Goal: Transaction & Acquisition: Purchase product/service

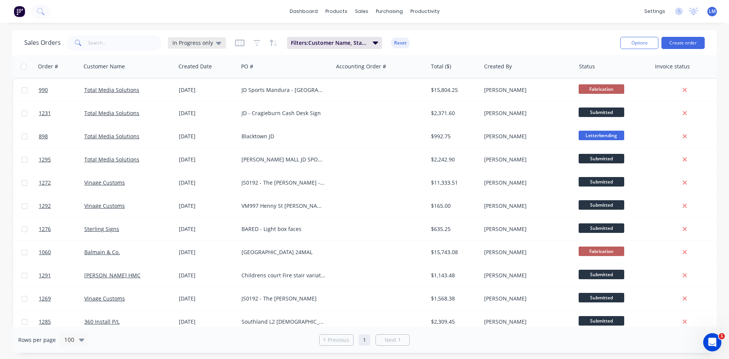
click at [218, 42] on icon at bounding box center [218, 43] width 5 height 3
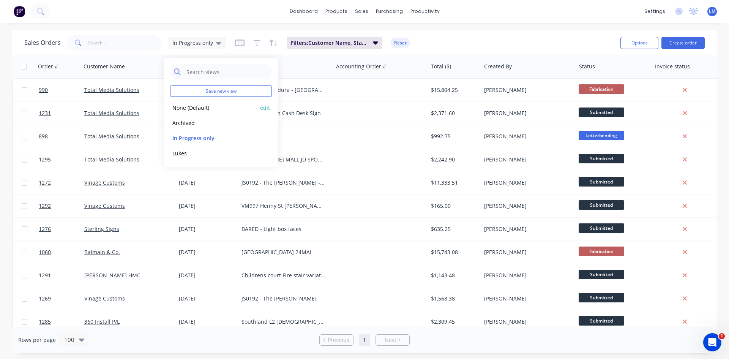
click at [199, 108] on button "None (Default)" at bounding box center [213, 107] width 87 height 9
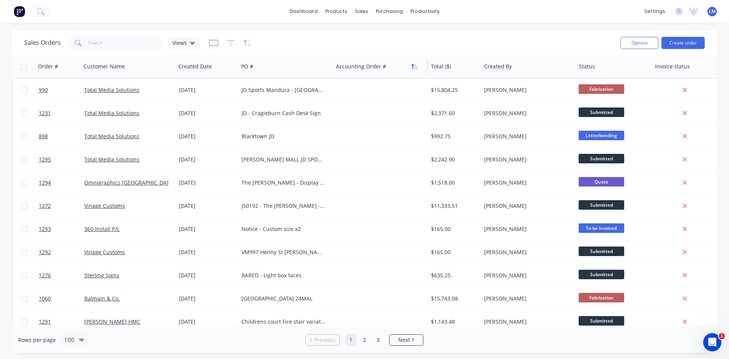
click at [413, 68] on icon "button" at bounding box center [412, 66] width 3 height 5
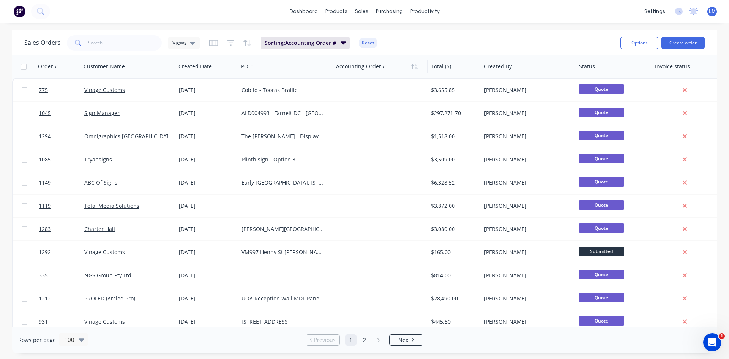
click at [413, 68] on icon "button" at bounding box center [412, 66] width 3 height 5
click at [360, 113] on button "Hide column" at bounding box center [364, 115] width 57 height 15
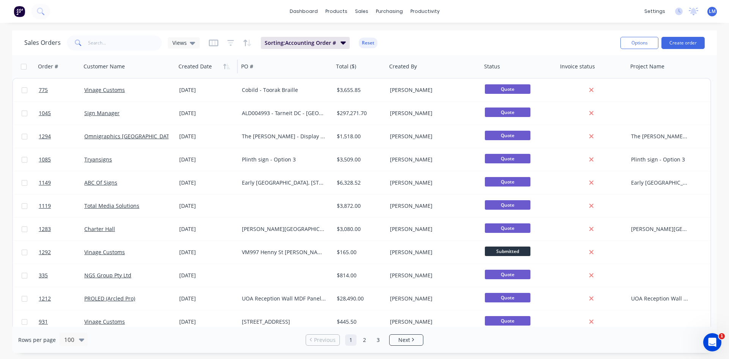
click at [198, 69] on div at bounding box center [205, 66] width 54 height 15
click at [225, 67] on icon "button" at bounding box center [226, 66] width 7 height 6
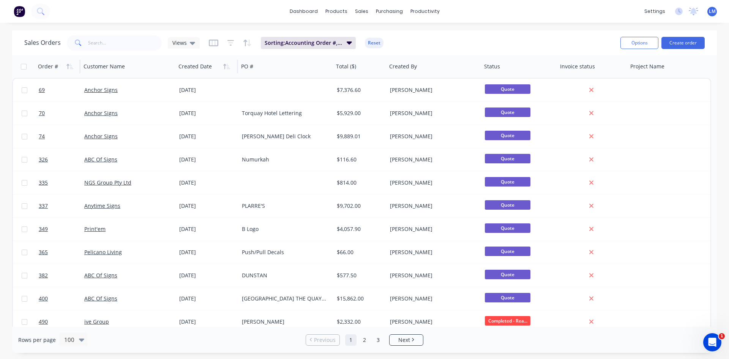
click at [47, 69] on div "Order #" at bounding box center [48, 67] width 20 height 8
click at [69, 65] on icon "button" at bounding box center [69, 66] width 7 height 6
click at [69, 65] on icon "button" at bounding box center [67, 66] width 3 height 5
click at [74, 68] on button "button" at bounding box center [69, 66] width 11 height 11
click at [231, 72] on div at bounding box center [205, 66] width 54 height 15
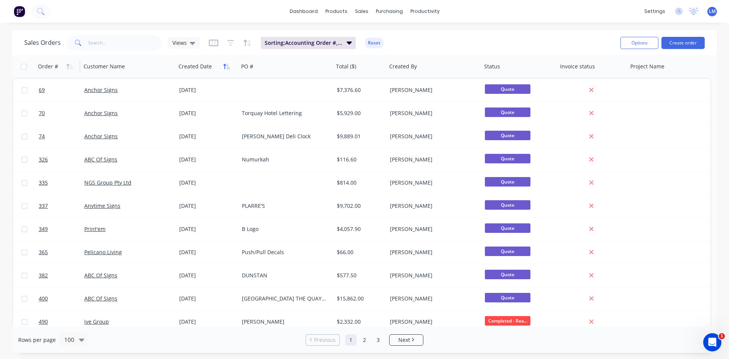
click at [229, 71] on button "button" at bounding box center [226, 66] width 11 height 11
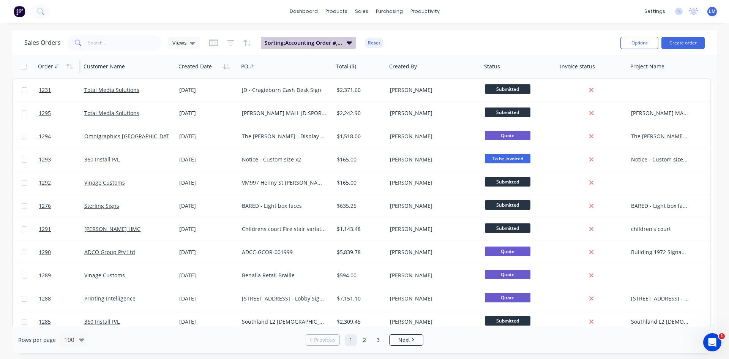
click at [344, 41] on button "Sorting: Accounting Order #, Created Date" at bounding box center [308, 43] width 95 height 12
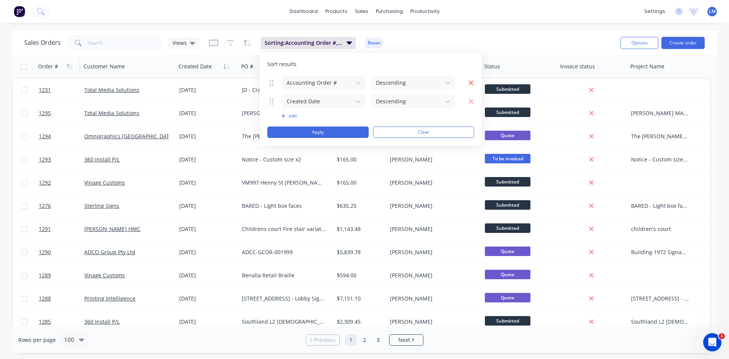
click at [469, 82] on icon "button" at bounding box center [471, 83] width 6 height 8
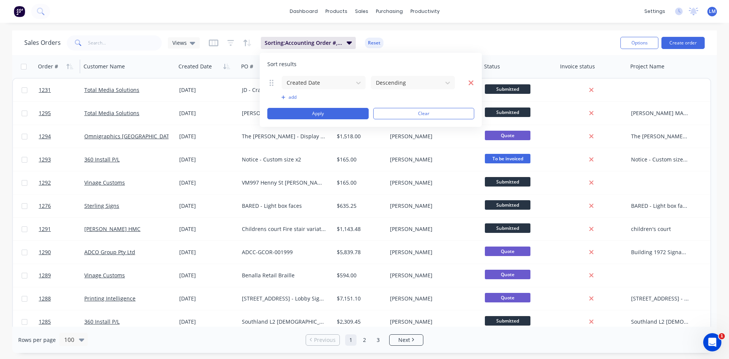
click at [471, 82] on icon "button" at bounding box center [470, 82] width 5 height 5
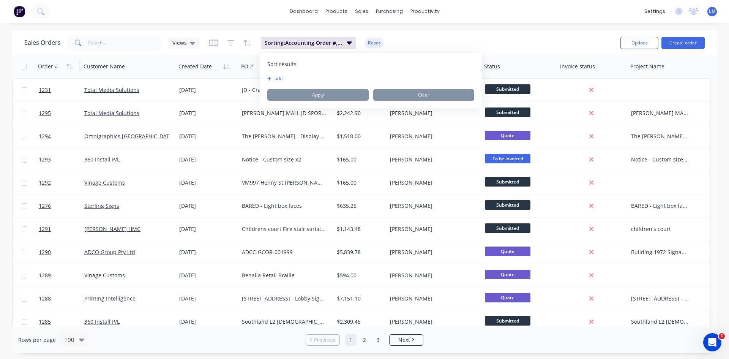
click at [477, 40] on div "Sales Orders Views Sorting: Accounting Order #, Created Date Reset" at bounding box center [319, 42] width 590 height 19
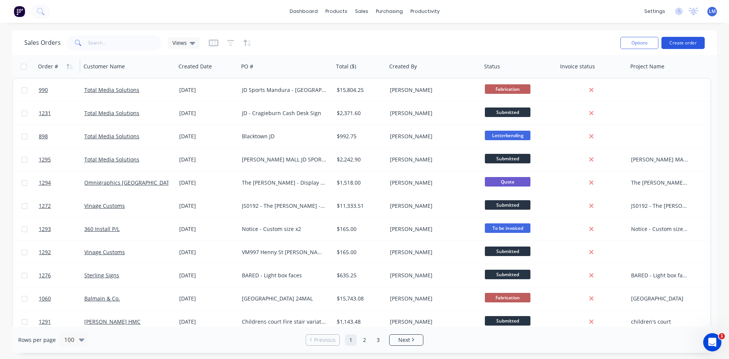
click at [680, 40] on button "Create order" at bounding box center [682, 43] width 43 height 12
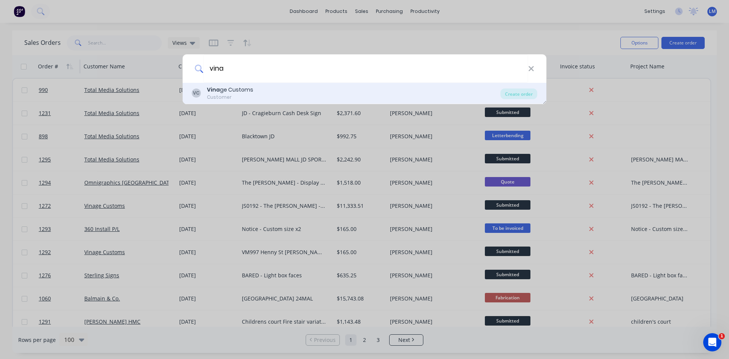
type input "vina"
click at [232, 92] on div "Vina ge Customs" at bounding box center [230, 90] width 46 height 8
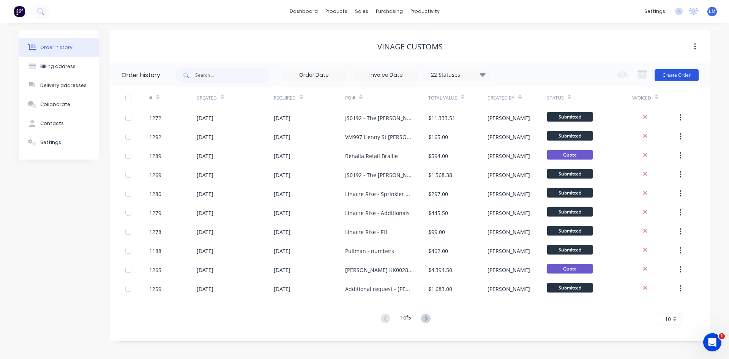
click at [673, 76] on button "Create Order" at bounding box center [676, 75] width 44 height 12
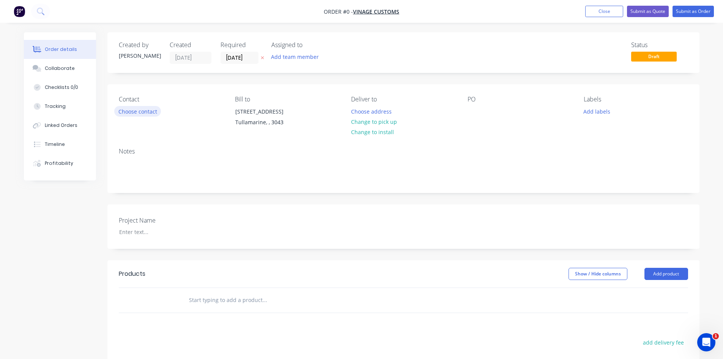
click at [129, 113] on button "Choose contact" at bounding box center [137, 111] width 47 height 10
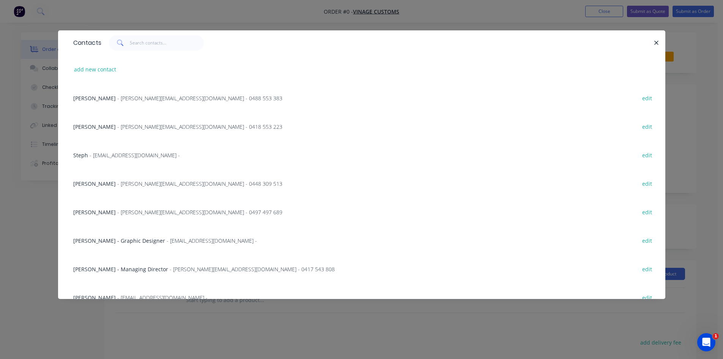
click at [136, 157] on span "- [EMAIL_ADDRESS][DOMAIN_NAME] -" at bounding box center [135, 154] width 90 height 7
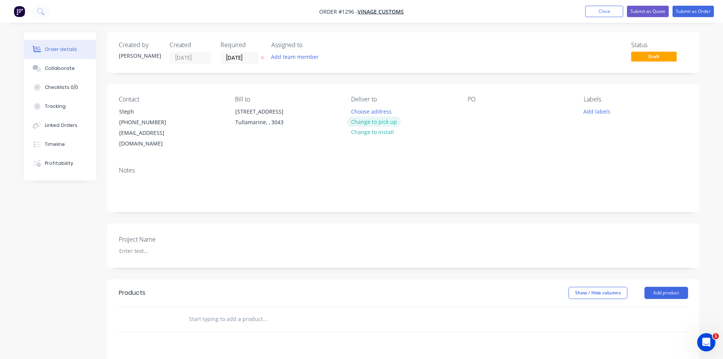
click at [382, 124] on button "Change to pick up" at bounding box center [374, 122] width 54 height 10
click at [229, 55] on input "[DATE]" at bounding box center [239, 57] width 37 height 11
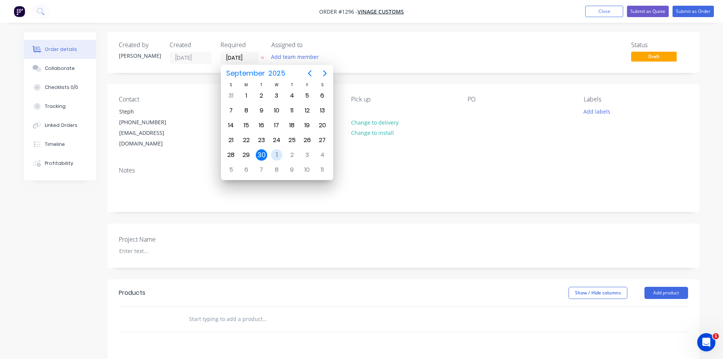
click at [277, 158] on div "1" at bounding box center [276, 154] width 11 height 11
type input "[DATE]"
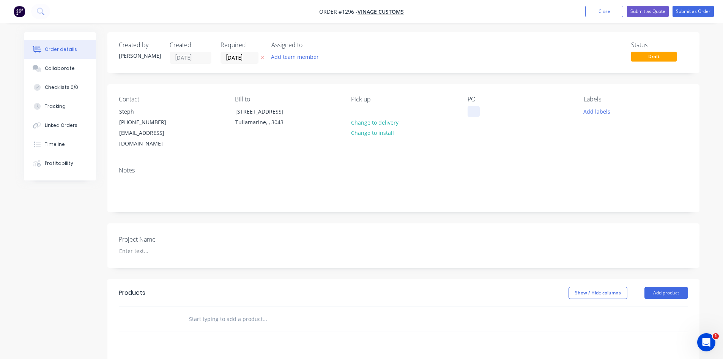
click at [474, 114] on div at bounding box center [474, 111] width 12 height 11
click at [474, 111] on div at bounding box center [474, 111] width 12 height 11
paste div
click at [154, 245] on div at bounding box center [160, 250] width 95 height 11
click at [212, 311] on input "text" at bounding box center [265, 318] width 152 height 15
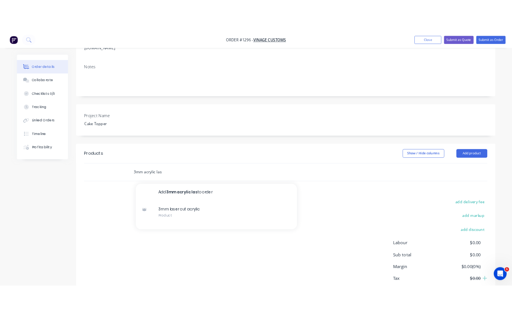
scroll to position [152, 0]
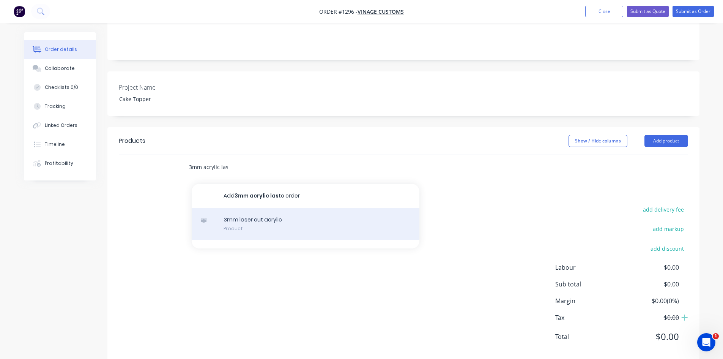
type input "3mm acrylic las"
click at [242, 209] on div "3mm laser cut acrylic Product" at bounding box center [306, 224] width 228 height 32
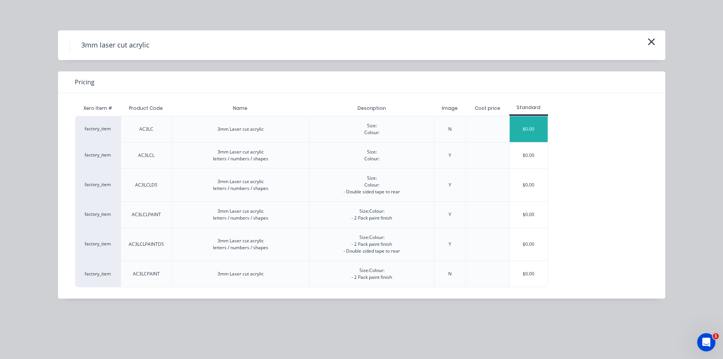
click at [535, 128] on div "$0.00" at bounding box center [529, 129] width 38 height 26
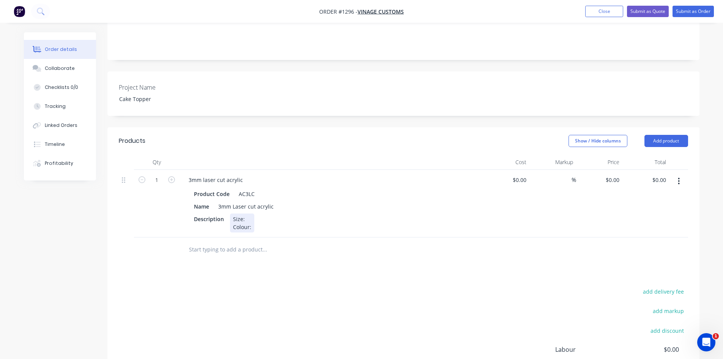
click at [250, 213] on div "Size: Colour:" at bounding box center [242, 222] width 24 height 19
click at [248, 213] on div "Size: Colour:" at bounding box center [242, 222] width 24 height 19
click at [289, 213] on div "Size: 300mm x 300mm Colour:" at bounding box center [261, 222] width 63 height 19
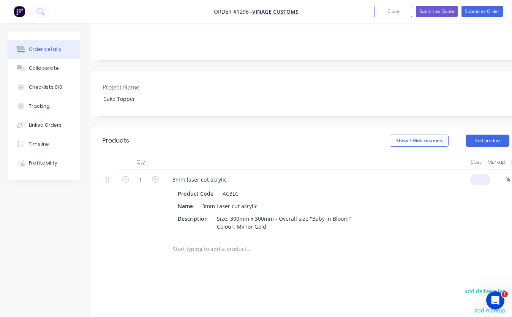
click at [482, 170] on div "1 3mm laser cut acrylic Product Code AC3LC Name 3mm Laser cut acrylic Descripti…" at bounding box center [305, 204] width 406 height 68
type input "$40.00"
click at [493, 170] on div "%" at bounding box center [502, 204] width 19 height 68
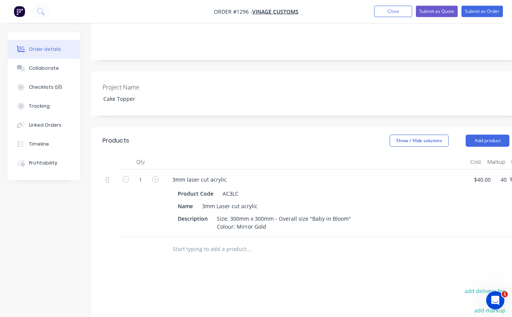
type input "40"
type input "$56.00"
click at [412, 242] on div at bounding box center [299, 249] width 267 height 15
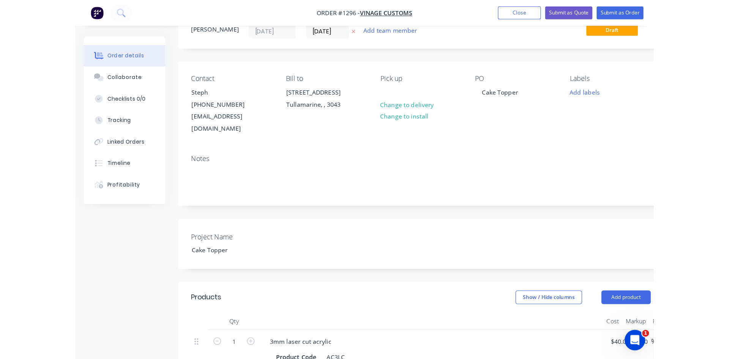
scroll to position [0, 0]
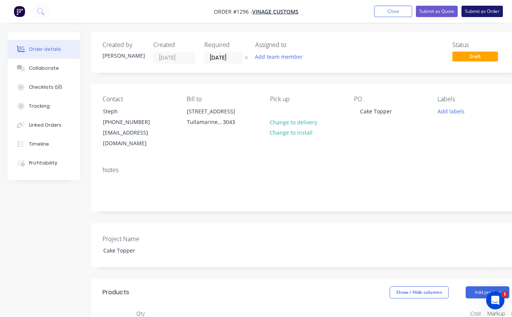
click at [483, 15] on button "Submit as Order" at bounding box center [481, 11] width 41 height 11
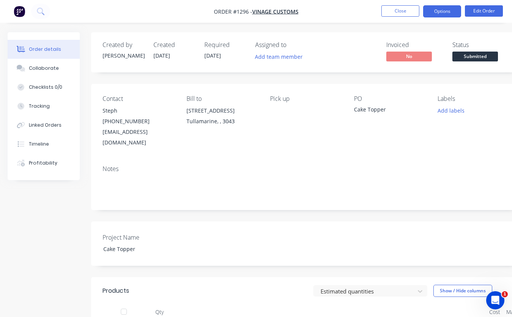
click at [450, 9] on button "Options" at bounding box center [442, 11] width 38 height 12
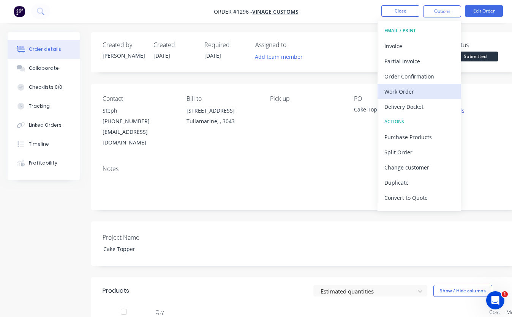
click at [409, 92] on div "Work Order" at bounding box center [419, 91] width 70 height 11
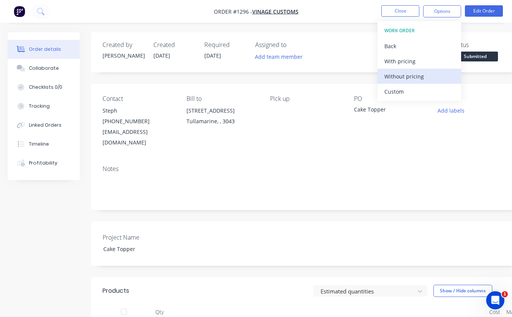
click at [409, 75] on div "Without pricing" at bounding box center [419, 76] width 70 height 11
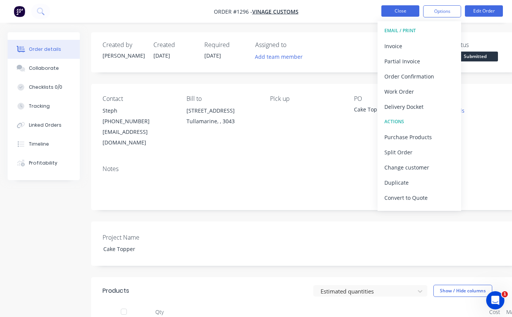
click at [392, 12] on button "Close" at bounding box center [400, 10] width 38 height 11
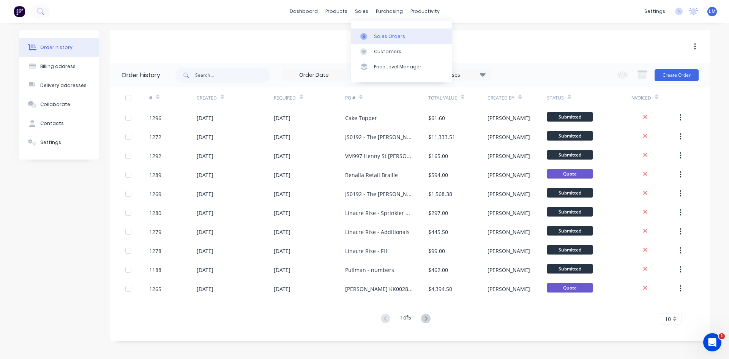
click at [383, 34] on div "Sales Orders" at bounding box center [389, 36] width 31 height 7
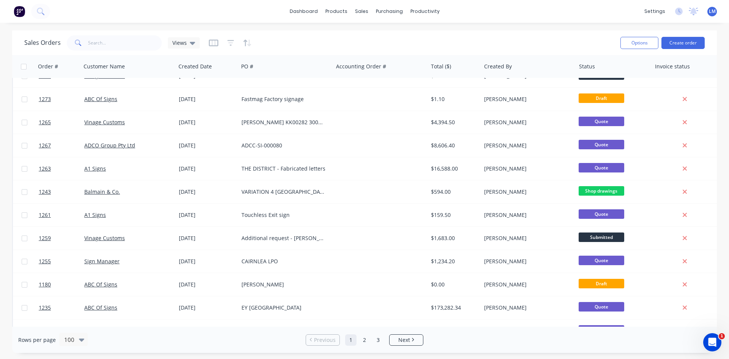
scroll to position [645, 0]
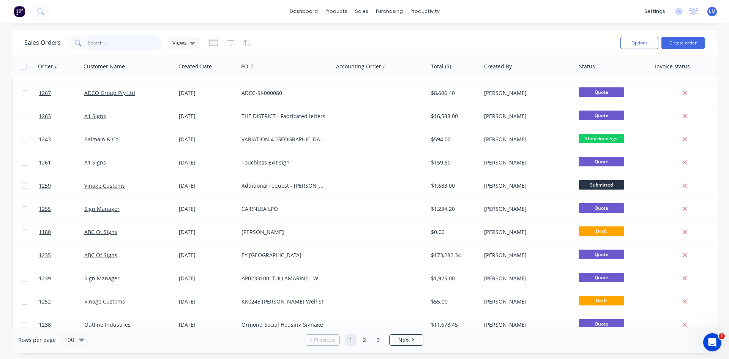
click at [108, 43] on input "text" at bounding box center [125, 42] width 74 height 15
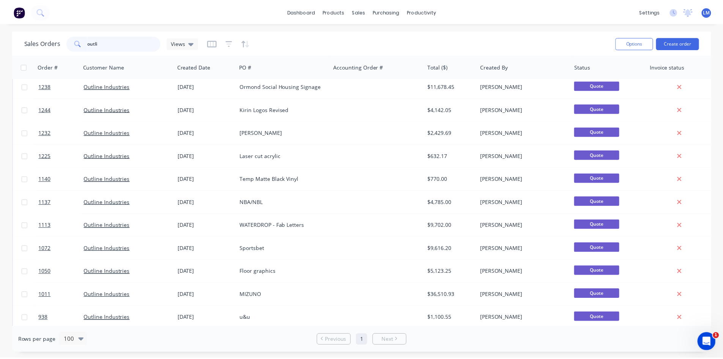
scroll to position [0, 0]
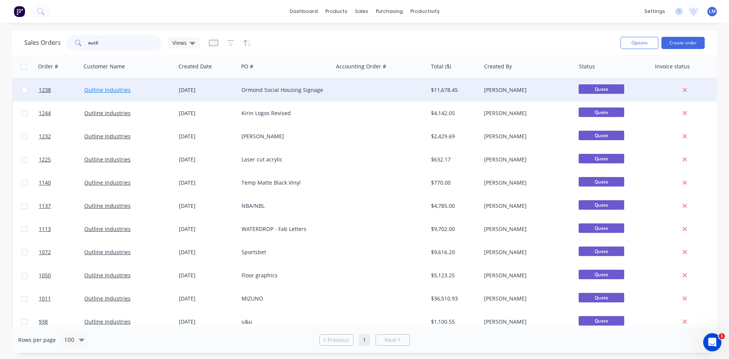
type input "outli"
click at [110, 88] on link "Outline Industries" at bounding box center [107, 89] width 46 height 7
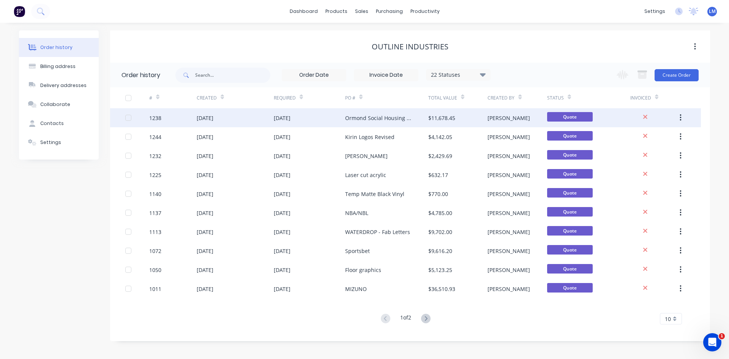
click at [323, 117] on div "[DATE]" at bounding box center [309, 117] width 71 height 19
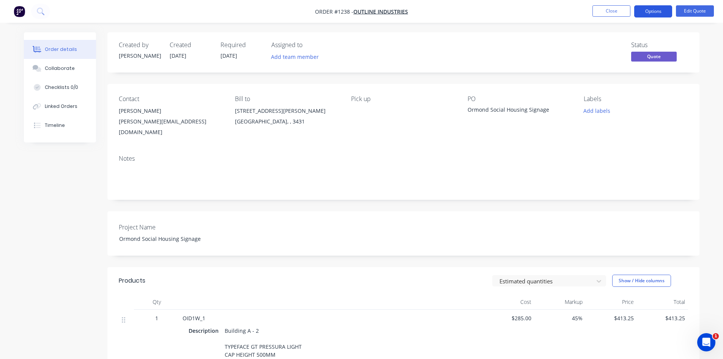
click at [649, 13] on button "Options" at bounding box center [653, 11] width 38 height 12
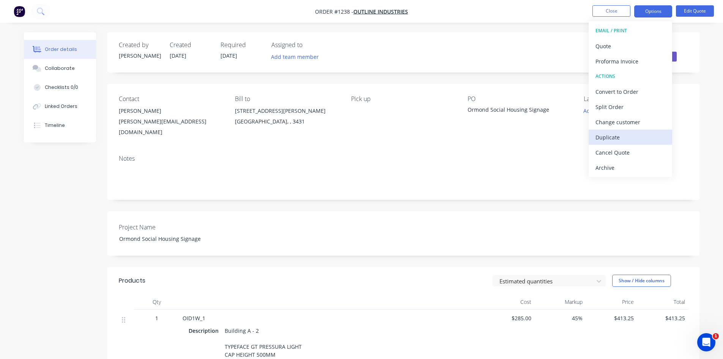
click at [620, 137] on div "Duplicate" at bounding box center [630, 137] width 70 height 11
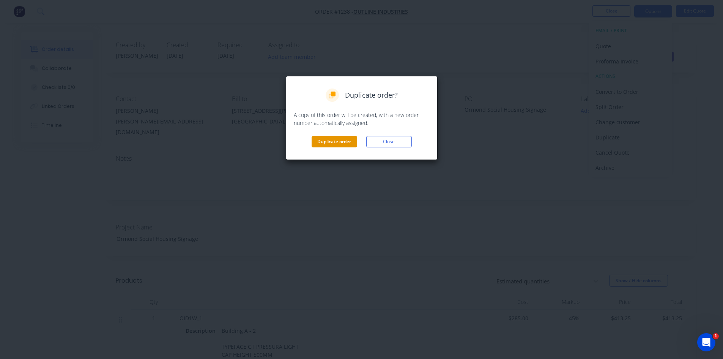
click at [340, 142] on button "Duplicate order" at bounding box center [335, 141] width 46 height 11
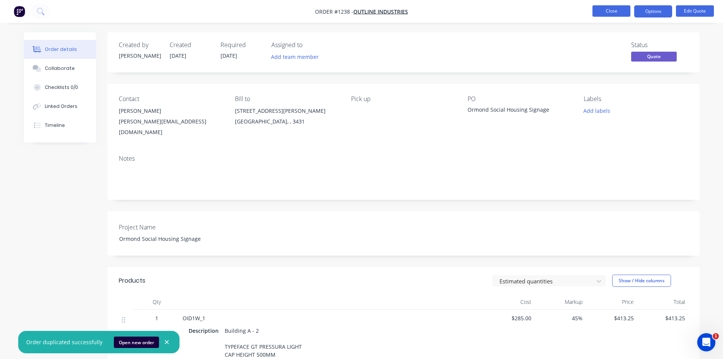
click at [610, 14] on button "Close" at bounding box center [611, 10] width 38 height 11
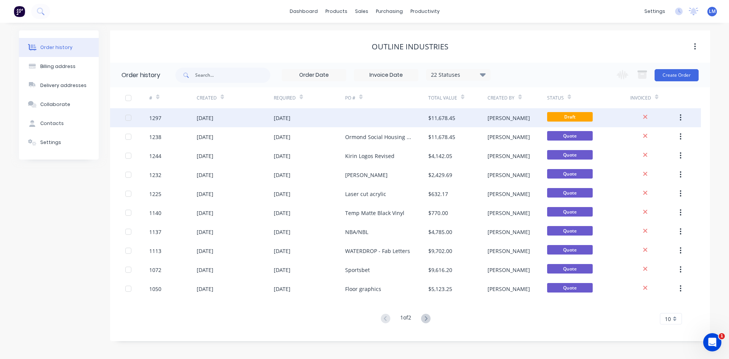
click at [339, 116] on div "[DATE]" at bounding box center [309, 117] width 71 height 19
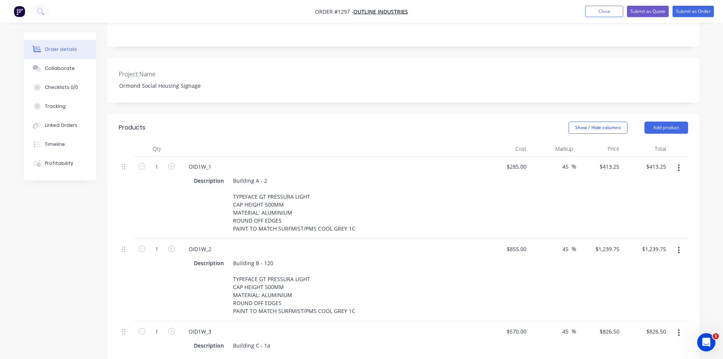
scroll to position [190, 0]
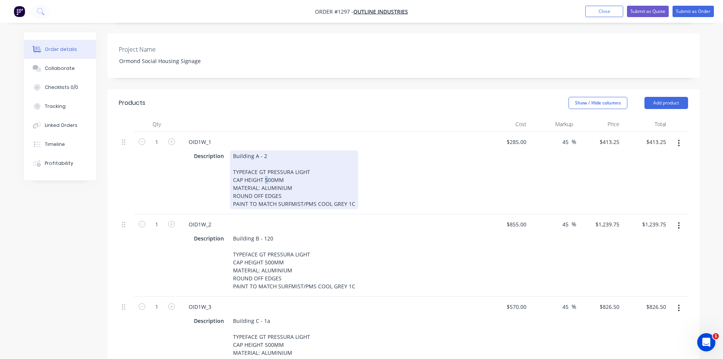
click at [264, 158] on div "Building A - 2 TYPEFACE GT PRESSURA LIGHT CAP HEIGHT 500MM MATERIAL: ALUMINIUM …" at bounding box center [294, 179] width 128 height 59
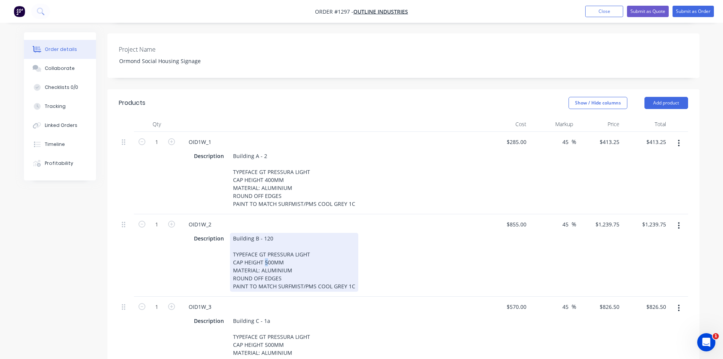
click at [264, 244] on div "Building B - 120 TYPEFACE GT PRESSURA LIGHT CAP HEIGHT 500MM MATERIAL: ALUMINIU…" at bounding box center [294, 262] width 128 height 59
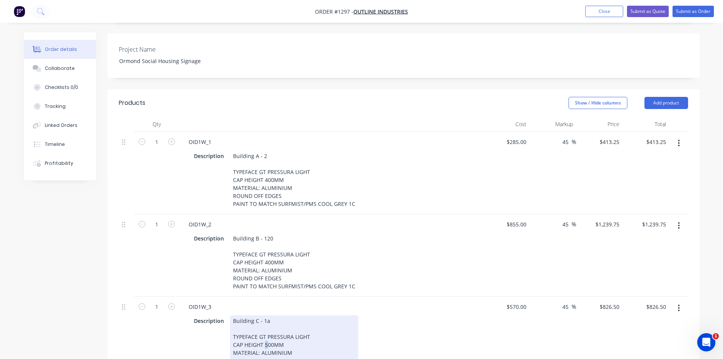
click at [265, 327] on div "Building C - 1a TYPEFACE GT PRESSURA LIGHT CAP HEIGHT 500MM MATERIAL: ALUMINIUM…" at bounding box center [294, 344] width 128 height 59
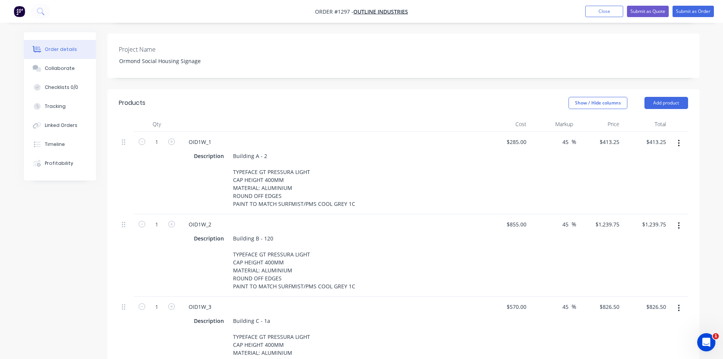
click at [426, 301] on div "OID1W_3" at bounding box center [332, 306] width 298 height 11
click at [520, 136] on input "285" at bounding box center [523, 141] width 13 height 11
click at [484, 169] on div "$285.00 285" at bounding box center [506, 173] width 47 height 82
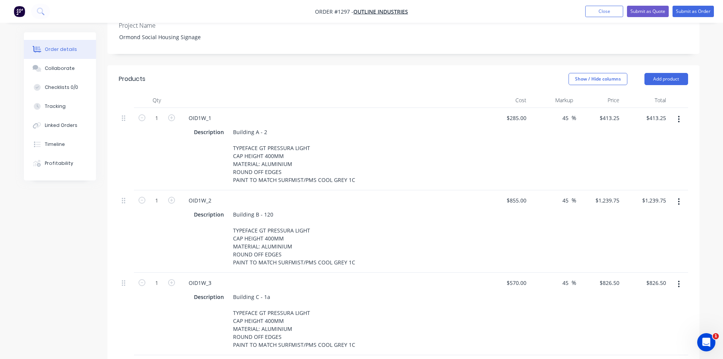
scroll to position [228, 0]
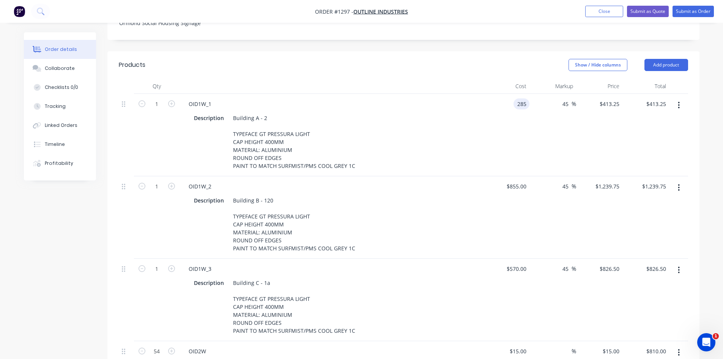
click at [514, 98] on div "285 285" at bounding box center [521, 103] width 16 height 11
type input "$250.00"
type input "$362.50"
click at [518, 181] on input "855" at bounding box center [518, 186] width 24 height 11
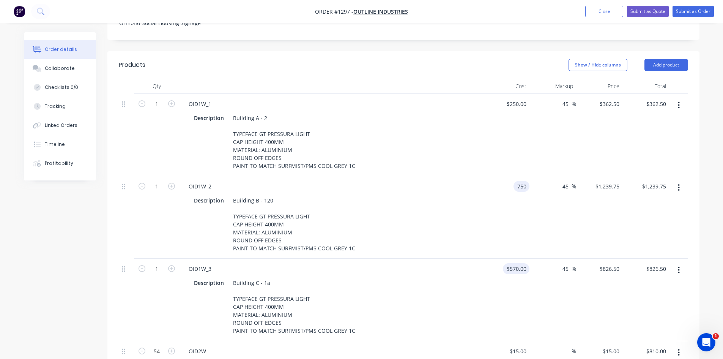
type input "$750.00"
type input "$1,087.50"
click at [515, 263] on div "570 $570.00" at bounding box center [516, 268] width 27 height 11
type input "$500.00"
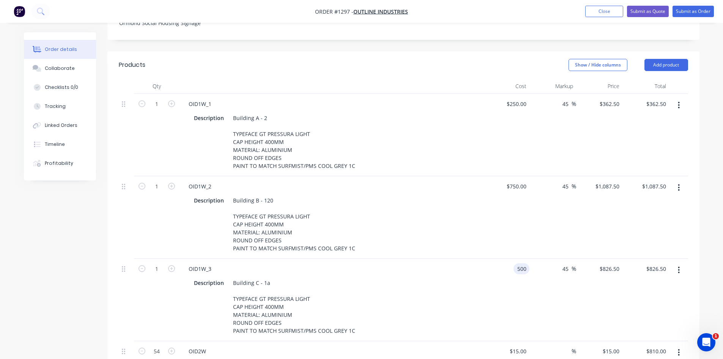
type input "$725.00"
click at [485, 288] on div "$500.00 500" at bounding box center [506, 299] width 47 height 82
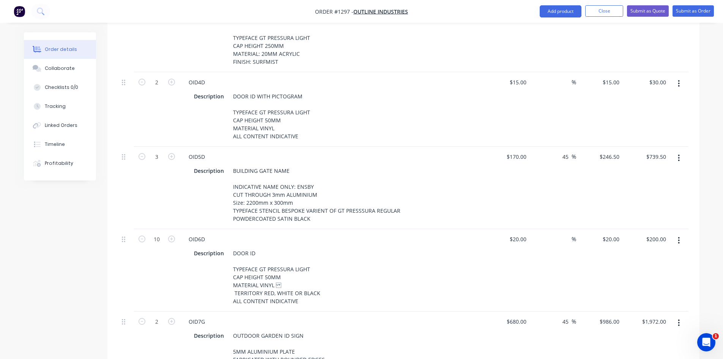
scroll to position [683, 0]
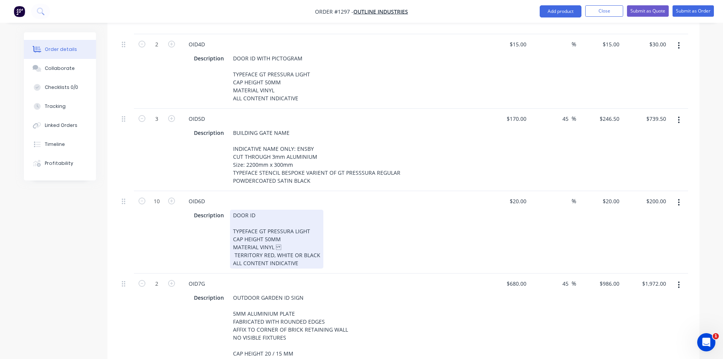
click at [436, 239] on div "Description DOOR ID TYPEFACE GT PRESSURA LIGHT CAP HEIGHT 50MM MATERIAL VINYL T…" at bounding box center [330, 238] width 278 height 59
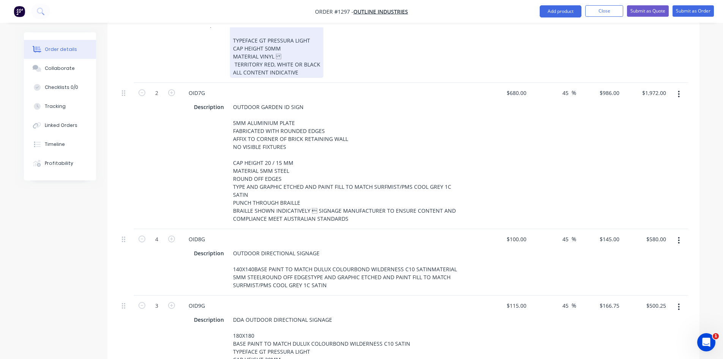
scroll to position [873, 0]
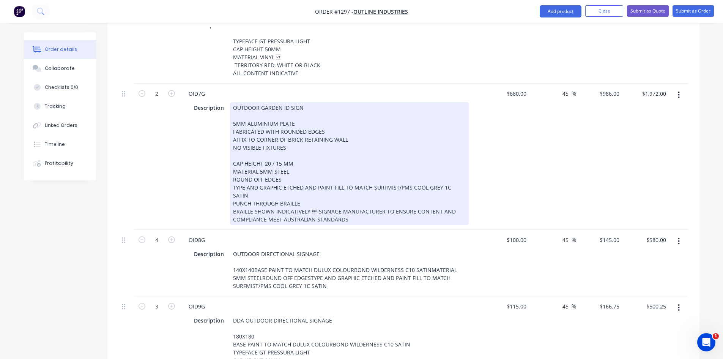
click at [250, 102] on div "OUTDOOR GARDEN ID SIGN 5MM ALUMINIUM PLATE FABRICATED WITH ROUNDED EDGES AFFIX …" at bounding box center [349, 163] width 239 height 123
drag, startPoint x: 246, startPoint y: 104, endPoint x: 277, endPoint y: 104, distance: 30.7
click at [277, 104] on div "OUTDOOR GARDEN ID SIGN 5MM ALUMINIUM PLATE FABRICATED WITH ROUNDED EDGES AFFIX …" at bounding box center [349, 163] width 239 height 123
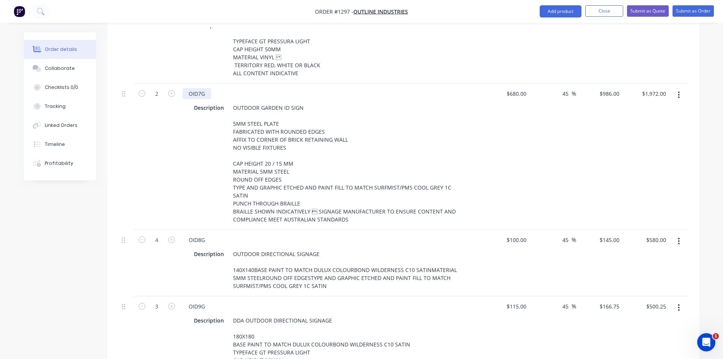
click at [205, 88] on div "OID7G" at bounding box center [197, 93] width 28 height 11
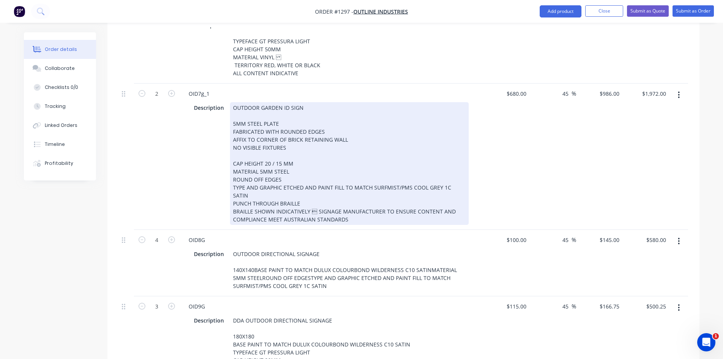
drag, startPoint x: 232, startPoint y: 121, endPoint x: 308, endPoint y: 127, distance: 75.8
click at [308, 127] on div "OUTDOOR GARDEN ID SIGN 5MM STEEL PLATE FABRICATED WITH ROUNDED EDGES AFFIX TO C…" at bounding box center [349, 163] width 239 height 123
click at [302, 128] on div "OUTDOOR GARDEN ID SIGN 5MM STEEL PLATE FABRICATED WITH ROUNDED EDGES AFFIX TO C…" at bounding box center [349, 163] width 239 height 123
drag, startPoint x: 254, startPoint y: 129, endPoint x: 229, endPoint y: 121, distance: 25.9
click at [230, 121] on div "OUTDOOR GARDEN ID SIGN 5MM STEEL PLATE FABRICATED WITH ROUNDED EDGES AFFIX TO C…" at bounding box center [349, 163] width 239 height 123
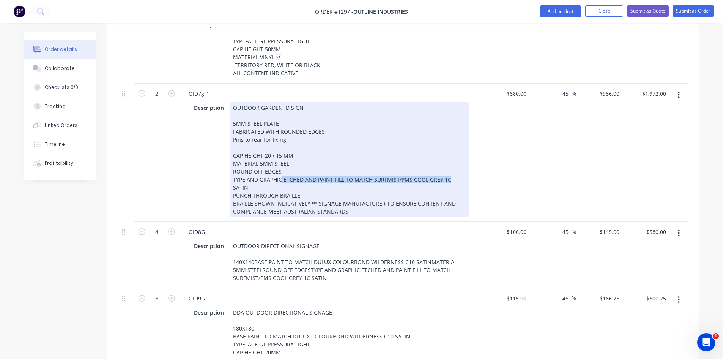
drag, startPoint x: 281, startPoint y: 160, endPoint x: 446, endPoint y: 162, distance: 165.1
click at [446, 162] on div "OUTDOOR GARDEN ID SIGN 5MM STEEL PLATE FABRICATED WITH ROUNDED EDGES Pins to re…" at bounding box center [349, 159] width 239 height 115
click at [305, 175] on div "OUTDOOR GARDEN ID SIGN 5MM STEEL PLATE FABRICATED WITH ROUNDED EDGES Pins to re…" at bounding box center [349, 159] width 239 height 115
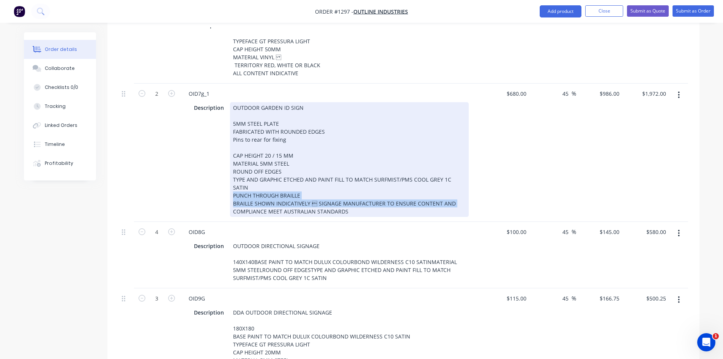
drag, startPoint x: 231, startPoint y: 166, endPoint x: 453, endPoint y: 175, distance: 222.6
click at [453, 175] on div "OUTDOOR GARDEN ID SIGN 5MM STEEL PLATE FABRICATED WITH ROUNDED EDGES Pins to re…" at bounding box center [349, 159] width 239 height 115
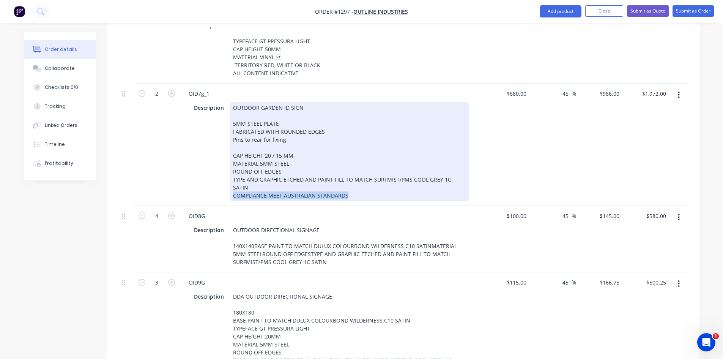
drag, startPoint x: 314, startPoint y: 168, endPoint x: 212, endPoint y: 172, distance: 102.2
click at [212, 172] on div "Description OUTDOOR GARDEN ID SIGN 5MM STEEL PLATE FABRICATED WITH ROUNDED EDGE…" at bounding box center [330, 151] width 278 height 99
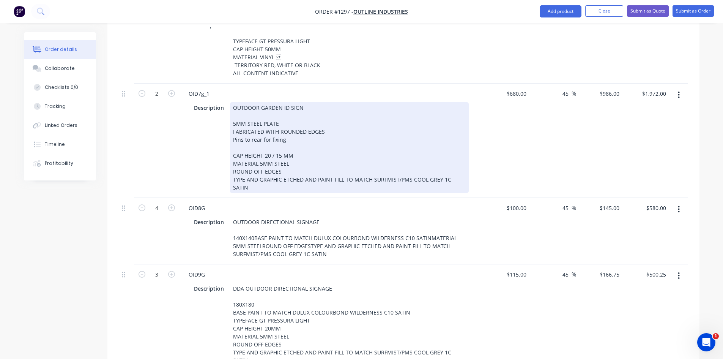
click at [340, 110] on div "OUTDOOR GARDEN ID SIGN 5MM STEEL PLATE FABRICATED WITH ROUNDED EDGES Pins to re…" at bounding box center [349, 147] width 239 height 91
drag, startPoint x: 233, startPoint y: 153, endPoint x: 296, endPoint y: 155, distance: 63.0
click at [296, 155] on div "OUTDOOR GARDEN ID SIGN 5MM STEEL PLATE FABRICATED WITH ROUNDED EDGES / FOLDED T…" at bounding box center [349, 147] width 239 height 91
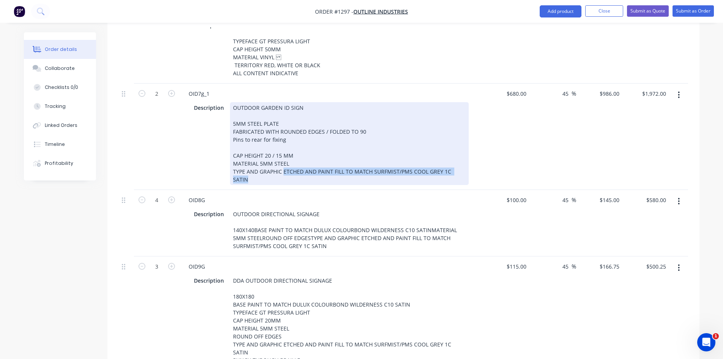
drag, startPoint x: 283, startPoint y: 152, endPoint x: 477, endPoint y: 152, distance: 193.6
click at [477, 152] on div "Description OUTDOOR GARDEN ID SIGN 5MM STEEL PLATE FABRICATED WITH ROUNDED EDGE…" at bounding box center [332, 143] width 298 height 84
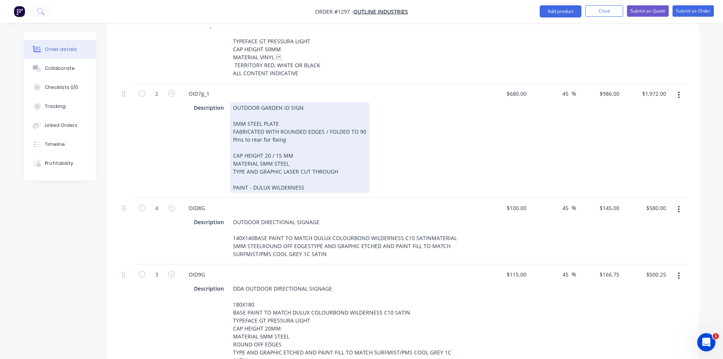
click at [477, 152] on div "Description OUTDOOR GARDEN ID SIGN 5MM STEEL PLATE FABRICATED WITH ROUNDED EDGE…" at bounding box center [332, 147] width 298 height 92
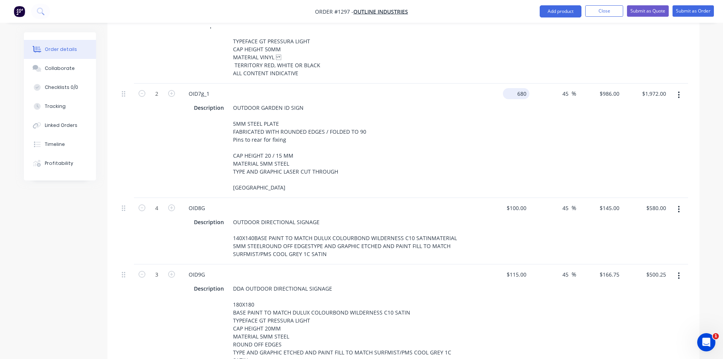
click at [522, 88] on input "680" at bounding box center [518, 93] width 24 height 11
type input "$450.00"
type input "$652.50"
type input "$1,305.00"
click at [499, 130] on div "$450.00 450" at bounding box center [506, 140] width 47 height 114
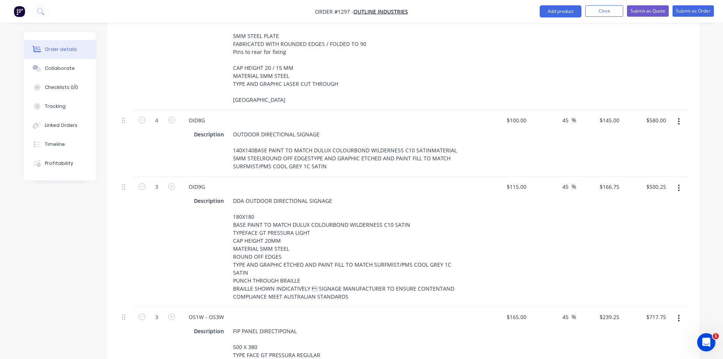
scroll to position [987, 0]
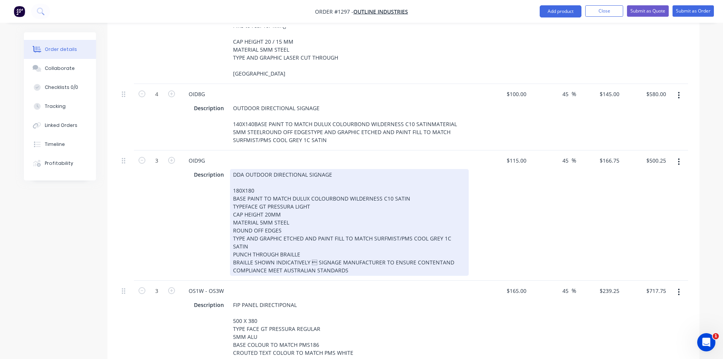
click at [189, 223] on div "Description DDA OUTDOOR DIRECTIONAL SIGNAGE 180X180 BASE PAINT TO MATCH DULUX C…" at bounding box center [332, 221] width 298 height 108
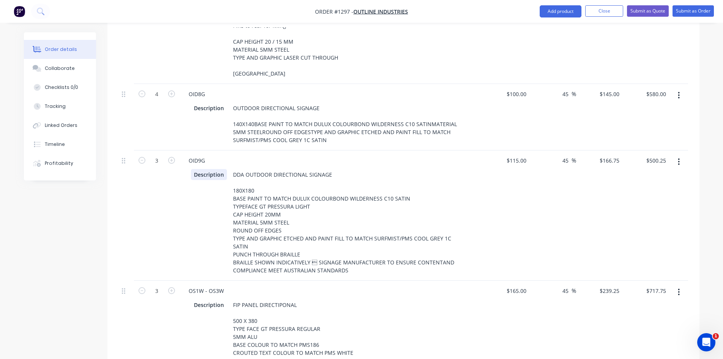
click at [185, 211] on div "Description DDA OUTDOOR DIRECTIONAL SIGNAGE 180X180 BASE PAINT TO MATCH DULUX C…" at bounding box center [332, 221] width 298 height 108
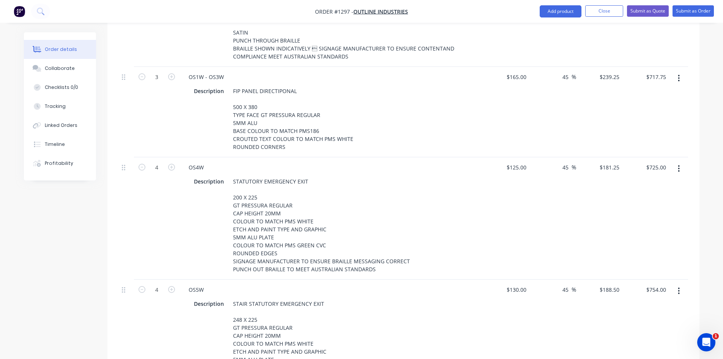
scroll to position [1214, 0]
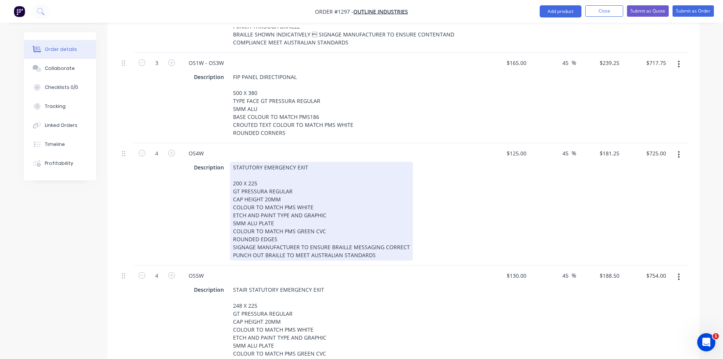
click at [181, 215] on div "OS4W Description STATUTORY EMERGENCY EXIT 200 X 225 GT PRESSURA REGULAR CAP HEI…" at bounding box center [332, 204] width 304 height 122
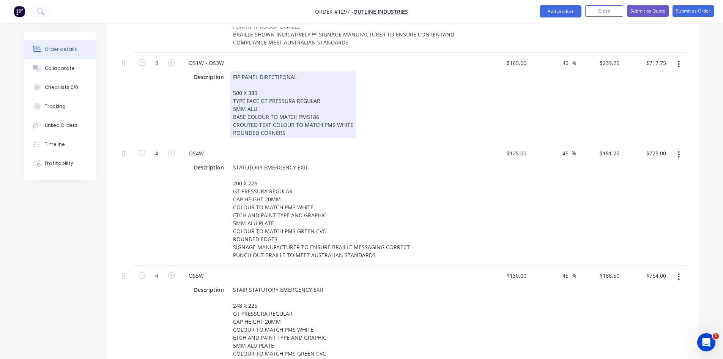
click at [385, 90] on div "Description FIP PANEL DIRECTIPONAL 500 X 380 TYPE FACE GT PRESSURA REGULAR 5MM …" at bounding box center [330, 104] width 278 height 67
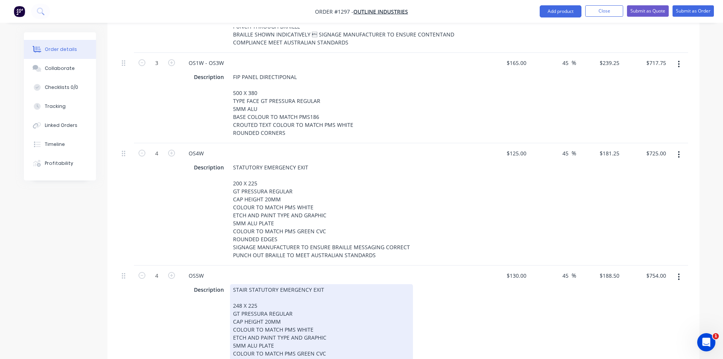
click at [432, 302] on div "Description STAIR STATUTORY EMERGENCY EXIT 248 X 225 GT PRESSURA REGULAR CAP HE…" at bounding box center [330, 333] width 278 height 99
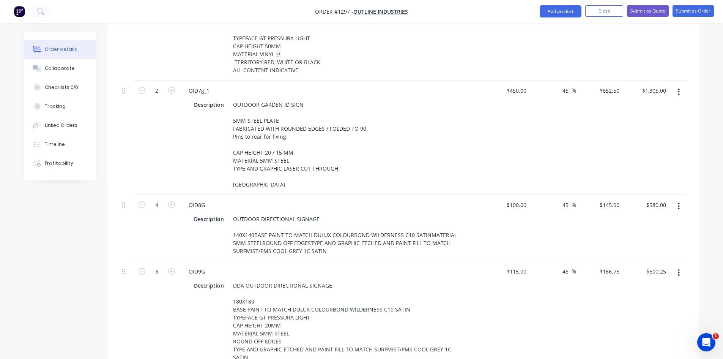
scroll to position [868, 0]
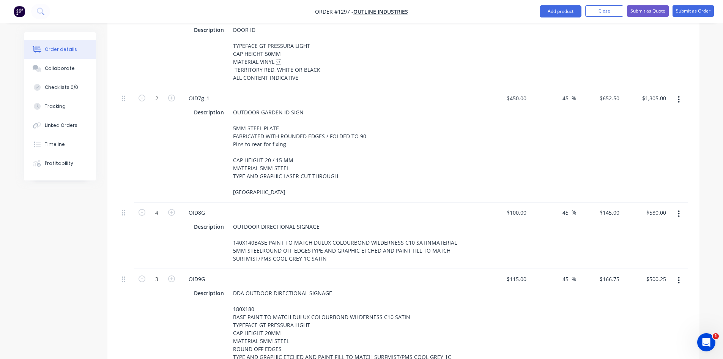
click at [680, 95] on icon "button" at bounding box center [679, 99] width 2 height 8
click at [658, 129] on div "Duplicate" at bounding box center [652, 134] width 58 height 11
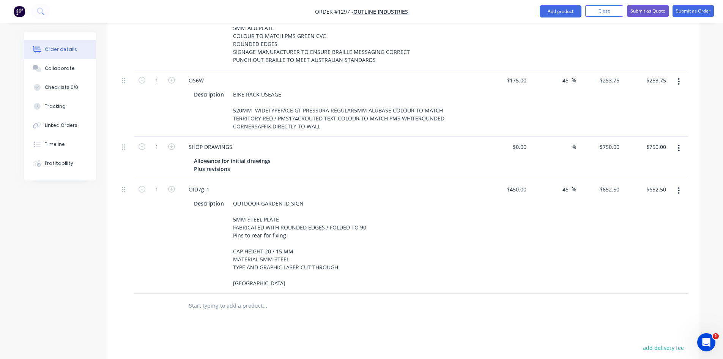
scroll to position [1551, 0]
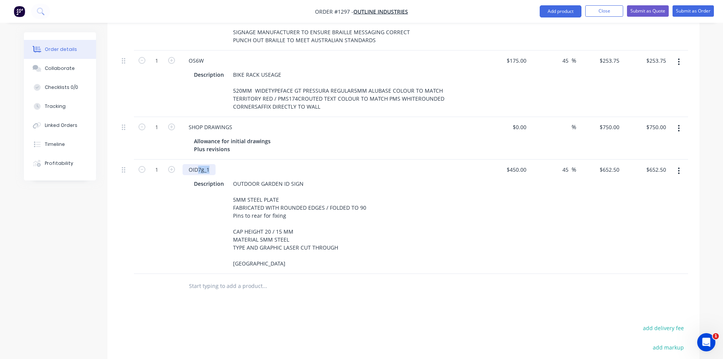
drag, startPoint x: 198, startPoint y: 149, endPoint x: 219, endPoint y: 148, distance: 20.1
click at [219, 164] on div "OID7g_1" at bounding box center [332, 169] width 298 height 11
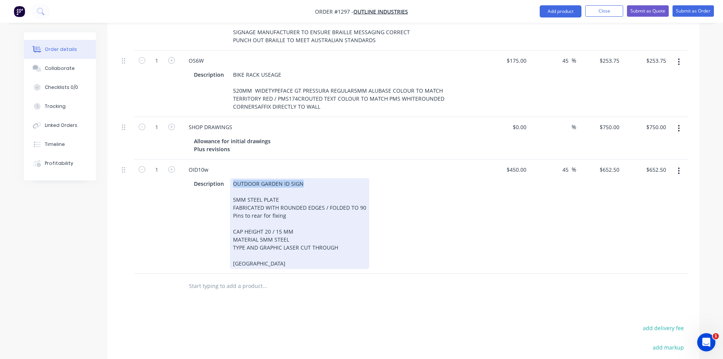
drag, startPoint x: 231, startPoint y: 163, endPoint x: 332, endPoint y: 164, distance: 101.3
click at [332, 178] on div "OUTDOOR GARDEN ID SIGN 5MM STEEL PLATE FABRICATED WITH ROUNDED EDGES / FOLDED T…" at bounding box center [299, 223] width 139 height 91
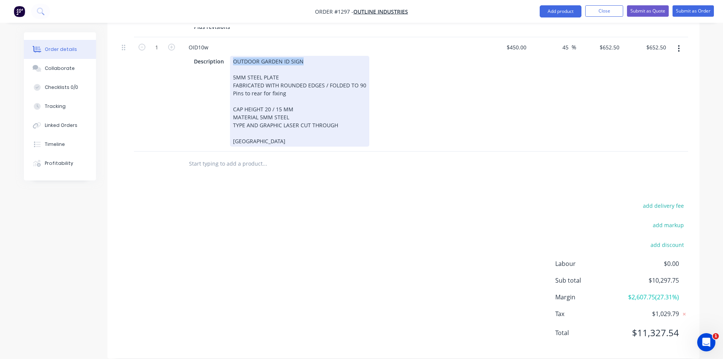
click at [283, 56] on div "OUTDOOR GARDEN ID SIGN 5MM STEEL PLATE FABRICATED WITH ROUNDED EDGES / FOLDED T…" at bounding box center [299, 101] width 139 height 91
drag, startPoint x: 233, startPoint y: 42, endPoint x: 326, endPoint y: 42, distance: 93.4
click at [326, 56] on div "OUTDOOR GARDEN ID SIGN 5MM STEEL PLATE FABRICATED WITH ROUNDED EDGES / FOLDED T…" at bounding box center [299, 101] width 139 height 91
drag, startPoint x: 264, startPoint y: 88, endPoint x: 280, endPoint y: 89, distance: 15.9
click at [280, 89] on div "MAILBOX BUILDING ID 5MM STEEL PLATE FABRICATED WITH ROUNDED EDGES / FOLDED TO 9…" at bounding box center [299, 101] width 139 height 91
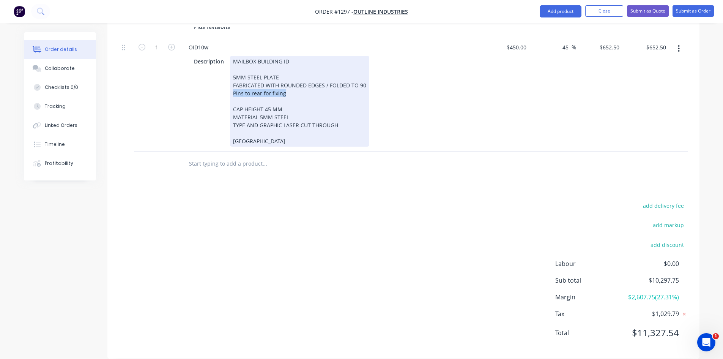
drag, startPoint x: 292, startPoint y: 73, endPoint x: 220, endPoint y: 74, distance: 71.7
click at [220, 74] on div "Description MAILBOX BUILDING ID 5MM STEEL PLATE FABRICATED WITH ROUNDED EDGES /…" at bounding box center [330, 101] width 278 height 91
drag, startPoint x: 264, startPoint y: 65, endPoint x: 300, endPoint y: 65, distance: 36.1
click at [300, 65] on div "MAILBOX BUILDING ID 5MM STEEL PLATE FABRICATED WITH ROUNDED EDGES / FOLDED TO 9…" at bounding box center [299, 101] width 139 height 91
click at [314, 83] on div "MAILBOX BUILDING ID 5MM STEEL PLATE FABRICATED WITH ROUNDED EDGES / FOLDED TO 9…" at bounding box center [299, 101] width 139 height 91
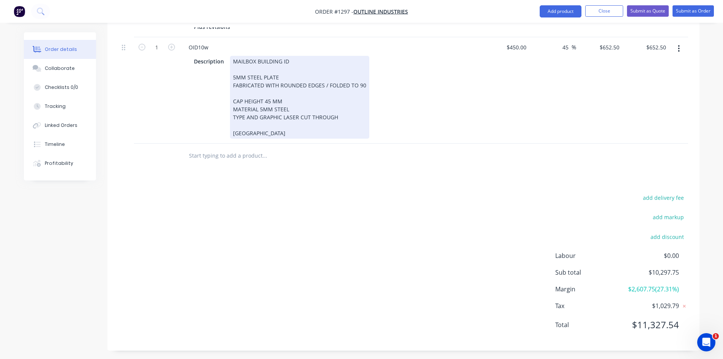
scroll to position [1666, 0]
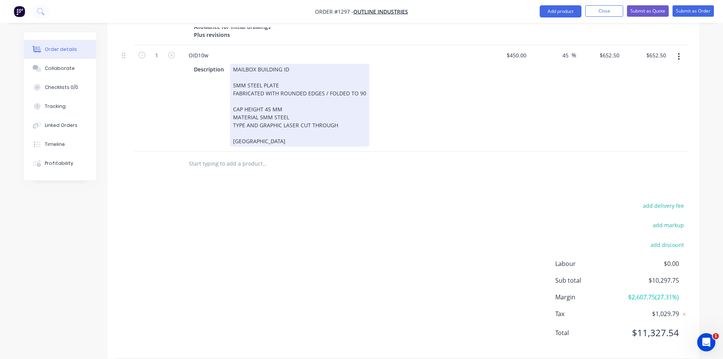
drag, startPoint x: 252, startPoint y: 121, endPoint x: 358, endPoint y: 124, distance: 105.9
click at [358, 124] on div "MAILBOX BUILDING ID 5MM STEEL PLATE FABRICATED WITH ROUNDED EDGES / FOLDED TO 9…" at bounding box center [299, 105] width 139 height 83
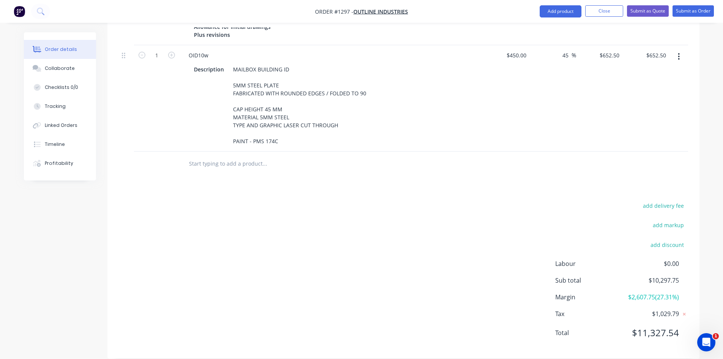
click at [501, 205] on div "add delivery fee add markup add discount Labour $0.00 Sub total $10,297.75 Marg…" at bounding box center [403, 273] width 569 height 146
click at [487, 236] on div "add delivery fee add markup add discount Labour $0.00 Sub total $10,297.75 Marg…" at bounding box center [403, 273] width 569 height 146
click at [470, 240] on div "add delivery fee add markup add discount Labour $0.00 Sub total $10,297.75 Marg…" at bounding box center [403, 273] width 569 height 146
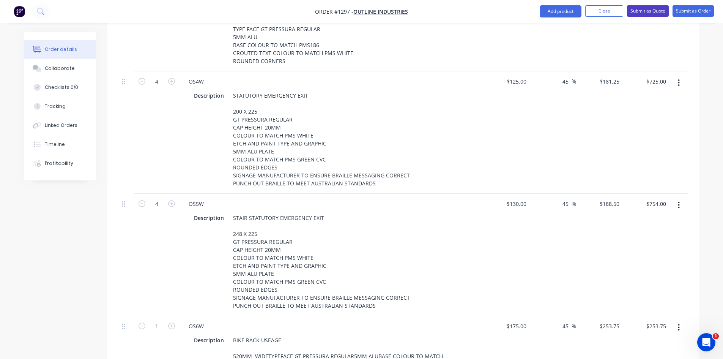
click at [651, 8] on button "Submit as Quote" at bounding box center [648, 10] width 42 height 11
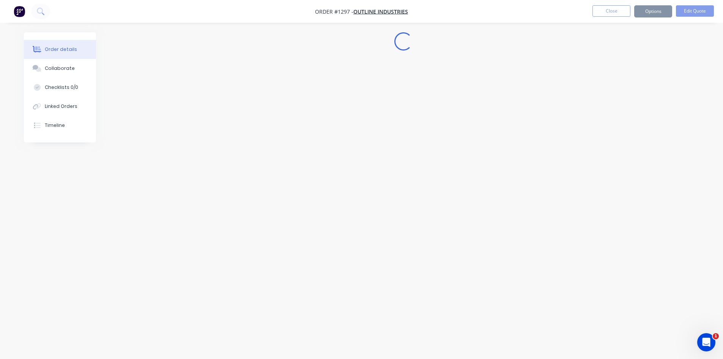
scroll to position [0, 0]
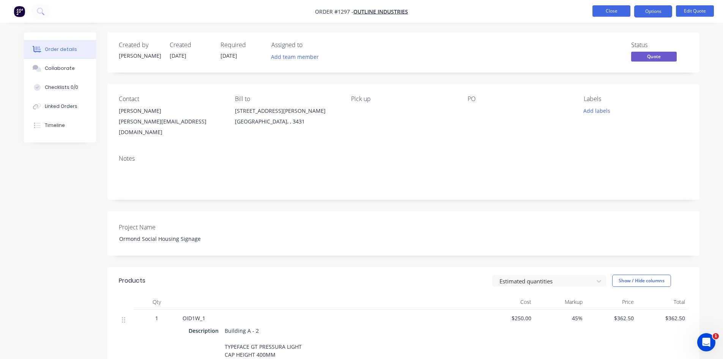
click at [607, 13] on button "Close" at bounding box center [611, 10] width 38 height 11
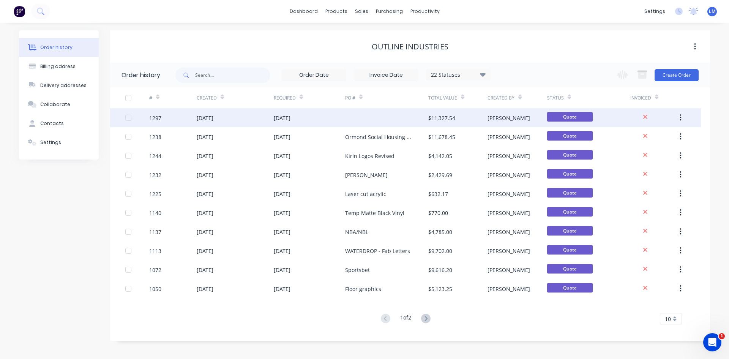
click at [382, 120] on div at bounding box center [386, 117] width 83 height 19
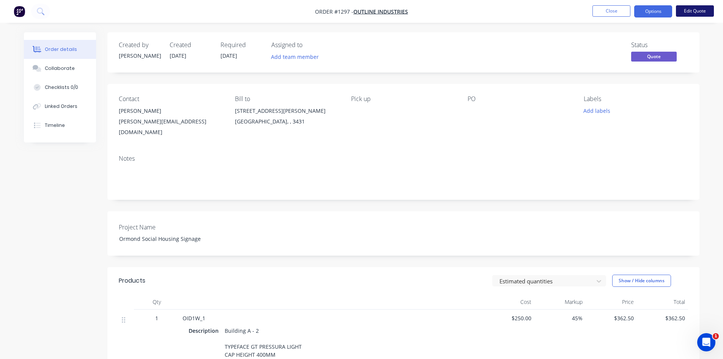
click at [698, 11] on button "Edit Quote" at bounding box center [695, 10] width 38 height 11
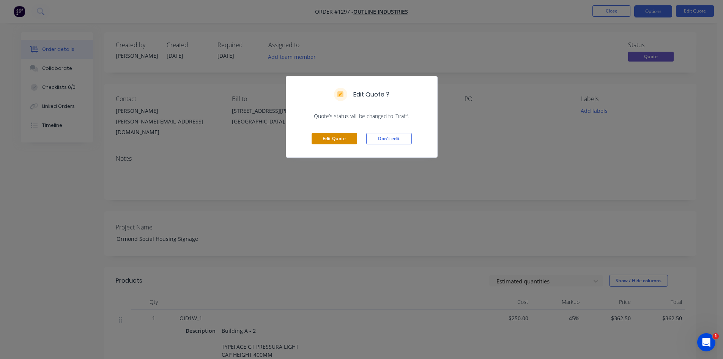
click at [341, 139] on button "Edit Quote" at bounding box center [335, 138] width 46 height 11
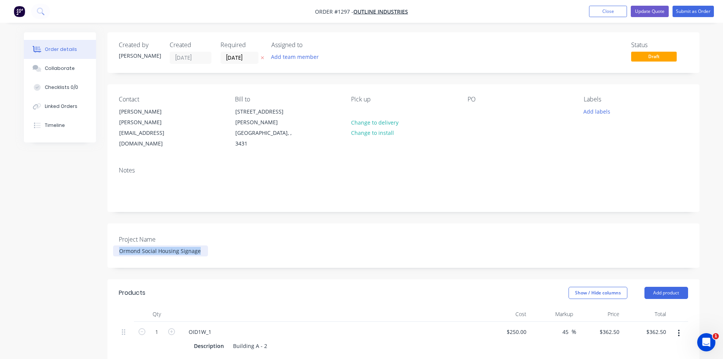
drag, startPoint x: 203, startPoint y: 233, endPoint x: 101, endPoint y: 238, distance: 101.5
copy div "Ormond Social Housing Signage"
click at [473, 109] on div at bounding box center [474, 111] width 12 height 11
paste div
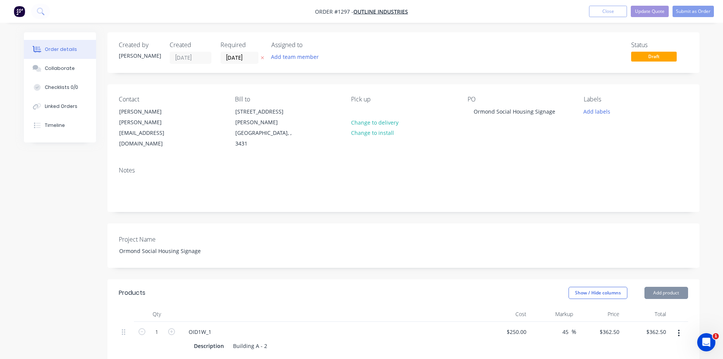
click at [443, 239] on div "Project Name Ormond Social Housing Signage" at bounding box center [403, 245] width 592 height 44
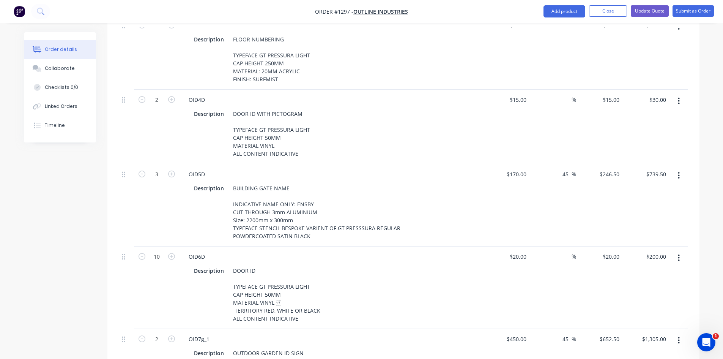
scroll to position [645, 0]
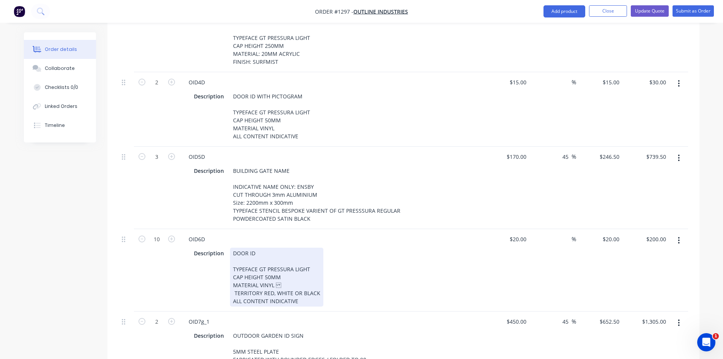
click at [389, 247] on div "Description DOOR ID TYPEFACE GT PRESSURA LIGHT CAP HEIGHT 50MM MATERIAL VINYL T…" at bounding box center [330, 276] width 278 height 59
click at [450, 247] on div "Description DOOR ID TYPEFACE GT PRESSURA LIGHT CAP HEIGHT 50MM MATERIAL VINYL T…" at bounding box center [330, 276] width 278 height 59
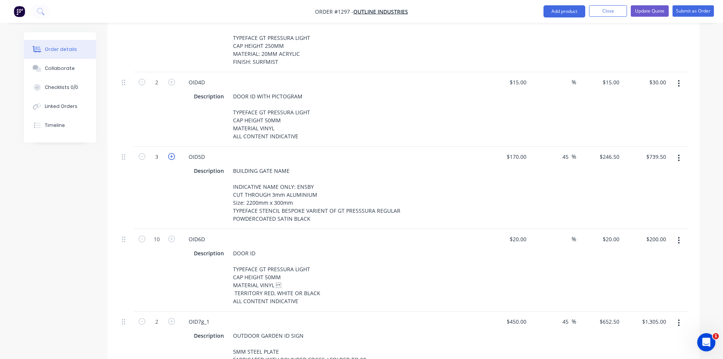
click at [171, 153] on icon "button" at bounding box center [171, 156] width 7 height 7
type input "4"
type input "$986.00"
click at [171, 153] on icon "button" at bounding box center [171, 156] width 7 height 7
type input "5"
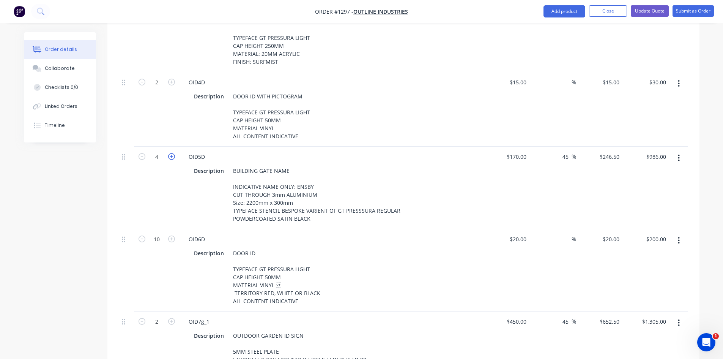
type input "$1,232.50"
click at [171, 153] on icon "button" at bounding box center [171, 156] width 7 height 7
type input "6"
type input "$1,479.00"
click at [171, 153] on icon "button" at bounding box center [171, 156] width 7 height 7
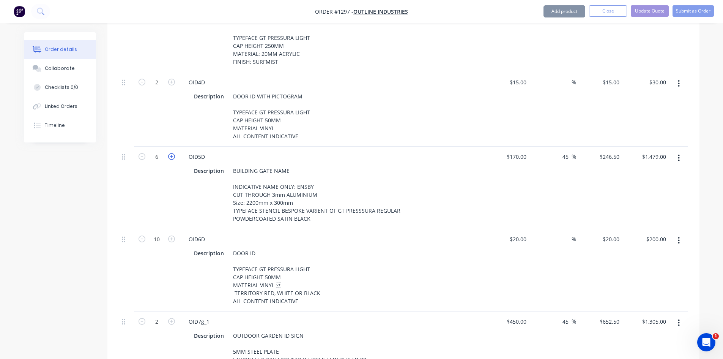
type input "7"
type input "$1,725.50"
click at [171, 153] on icon "button" at bounding box center [171, 156] width 7 height 7
type input "8"
type input "$1,972.00"
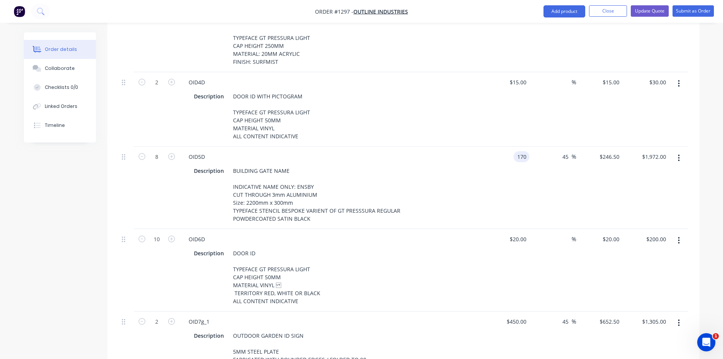
click at [519, 151] on input "170" at bounding box center [523, 156] width 13 height 11
type input "$220.00"
type input "$319.00"
type input "$2,552.00"
click at [511, 189] on div "$220.00 $220.00" at bounding box center [506, 187] width 47 height 82
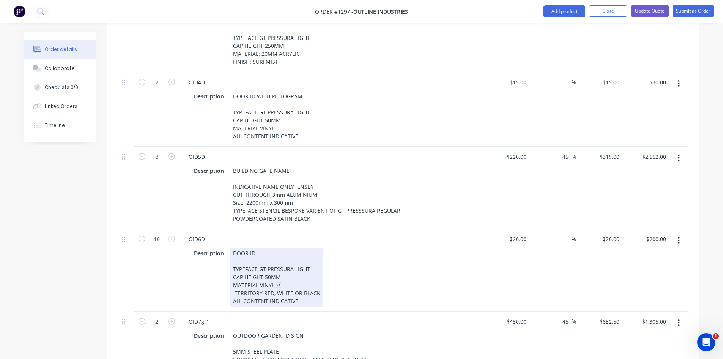
click at [439, 254] on div "Description DOOR ID TYPEFACE GT PRESSURA LIGHT CAP HEIGHT 50MM MATERIAL VINYL T…" at bounding box center [330, 276] width 278 height 59
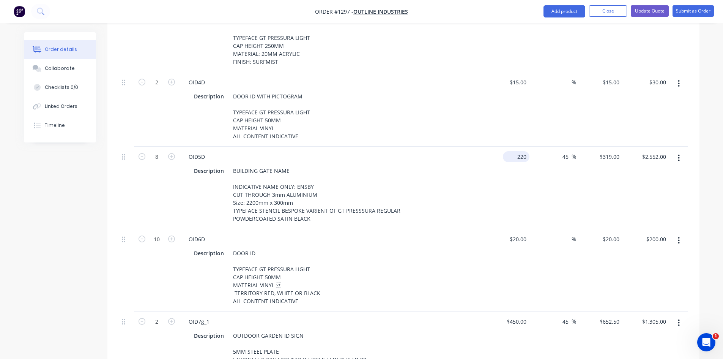
click at [513, 146] on div "220 $220.00" at bounding box center [506, 187] width 47 height 82
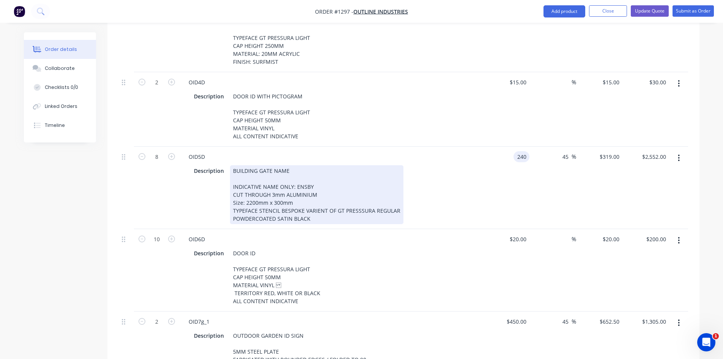
type input "$240.00"
type input "$348.00"
type input "$2,784.00"
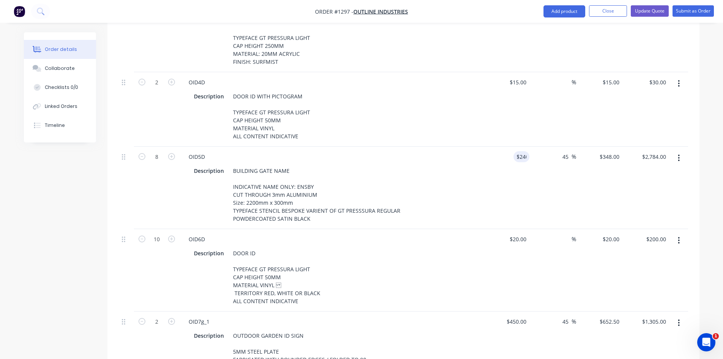
click at [469, 187] on div "Description BUILDING GATE NAME INDICATIVE NAME ONLY: ENSBY CUT THROUGH 3mm ALUM…" at bounding box center [332, 194] width 298 height 60
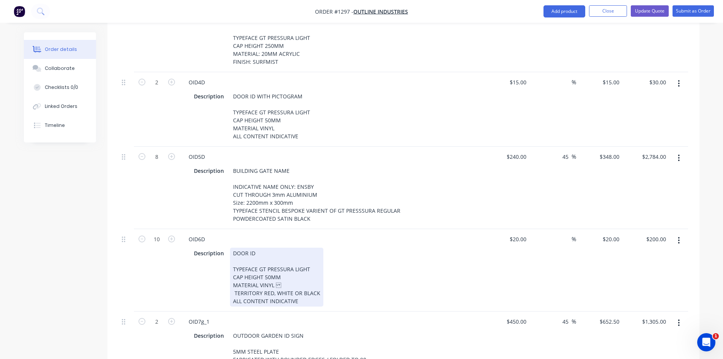
click at [468, 251] on div "Description DOOR ID TYPEFACE GT PRESSURA LIGHT CAP HEIGHT 50MM MATERIAL VINYL T…" at bounding box center [330, 276] width 278 height 59
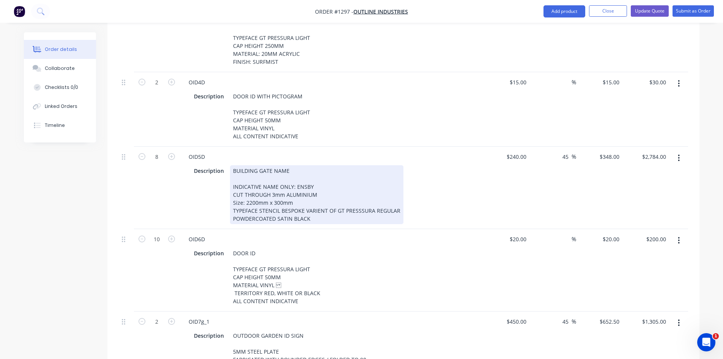
click at [244, 183] on div "BUILDING GATE NAME INDICATIVE NAME ONLY: ENSBY CUT THROUGH 3mm ALUMINIUM Size: …" at bounding box center [316, 194] width 173 height 59
click at [267, 184] on div "BUILDING GATE NAME INDICATIVE NAME ONLY: ENSBY CUT THROUGH 3mm ALUMINIUM Size: …" at bounding box center [316, 194] width 173 height 59
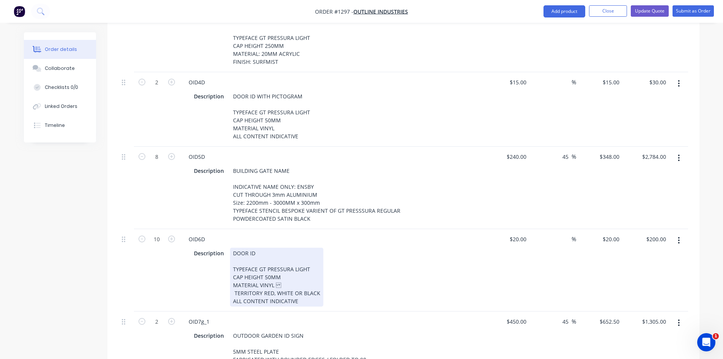
click at [416, 247] on div "Description DOOR ID TYPEFACE GT PRESSURA LIGHT CAP HEIGHT 50MM MATERIAL VINYL T…" at bounding box center [330, 276] width 278 height 59
click at [384, 291] on div "OID6D Description DOOR ID TYPEFACE GT PRESSURA LIGHT CAP HEIGHT 50MM MATERIAL V…" at bounding box center [332, 270] width 304 height 82
click at [402, 250] on div "Description DOOR ID TYPEFACE GT PRESSURA LIGHT CAP HEIGHT 50MM MATERIAL VINYL T…" at bounding box center [330, 276] width 278 height 59
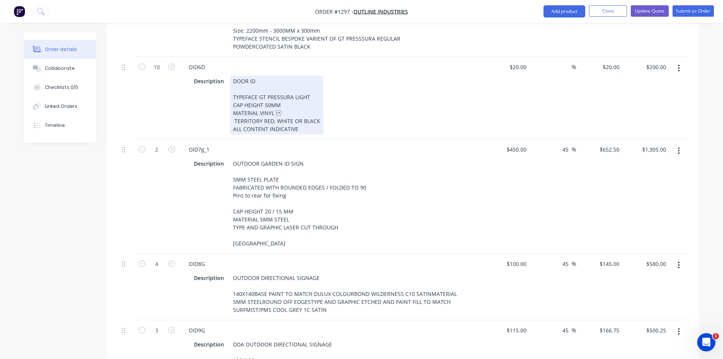
scroll to position [835, 0]
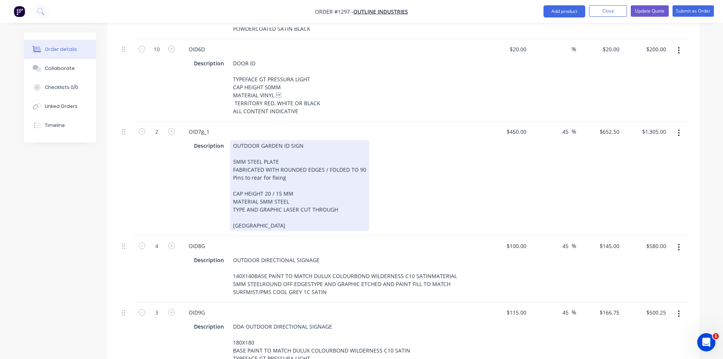
click at [452, 165] on div "Description OUTDOOR GARDEN ID SIGN 5MM STEEL PLATE FABRICATED WITH ROUNDED EDGE…" at bounding box center [330, 185] width 278 height 91
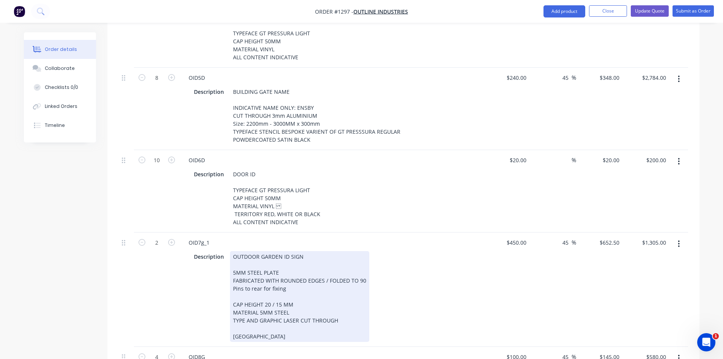
scroll to position [721, 0]
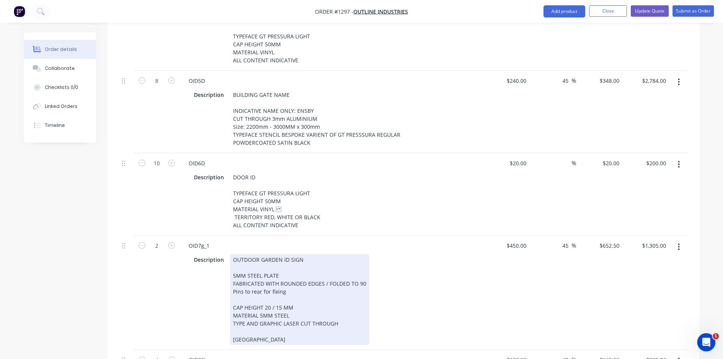
click at [467, 274] on div "Description OUTDOOR GARDEN ID SIGN 5MM STEEL PLATE FABRICATED WITH ROUNDED EDGE…" at bounding box center [330, 299] width 278 height 91
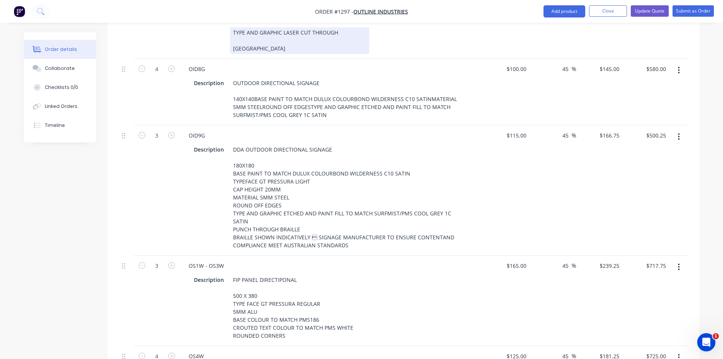
scroll to position [1025, 0]
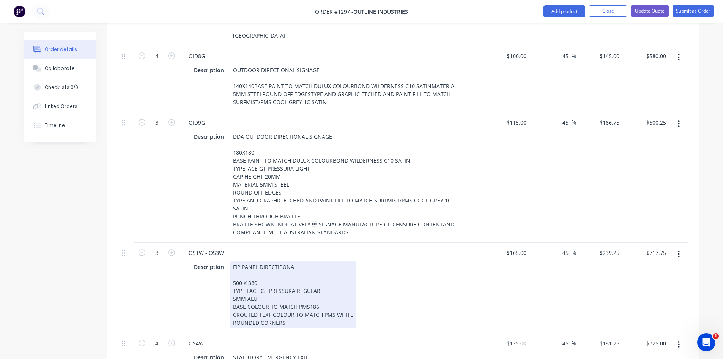
click at [453, 277] on div "Description FIP PANEL DIRECTIPONAL 500 X 380 TYPE FACE GT PRESSURA REGULAR 5MM …" at bounding box center [330, 294] width 278 height 67
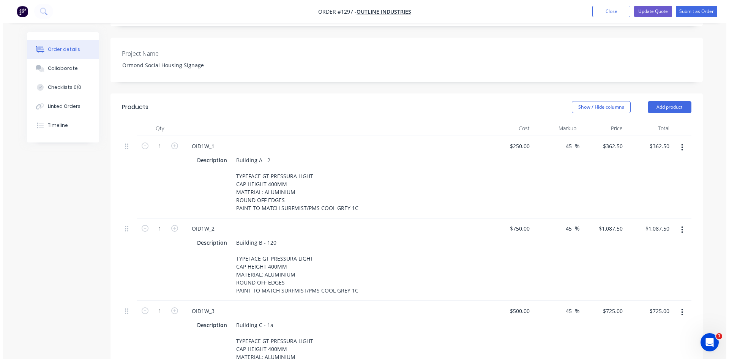
scroll to position [0, 0]
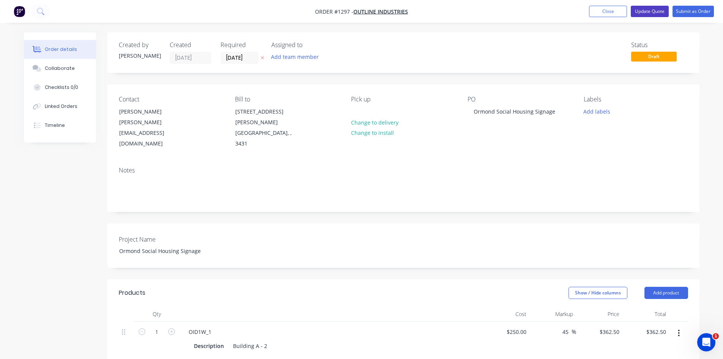
click at [650, 11] on button "Update Quote" at bounding box center [650, 11] width 38 height 11
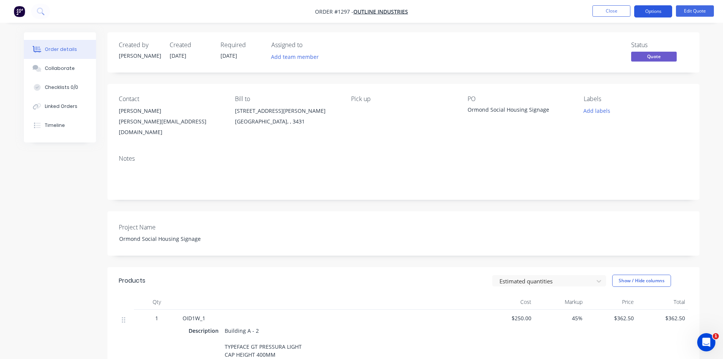
click at [654, 11] on button "Options" at bounding box center [653, 11] width 38 height 12
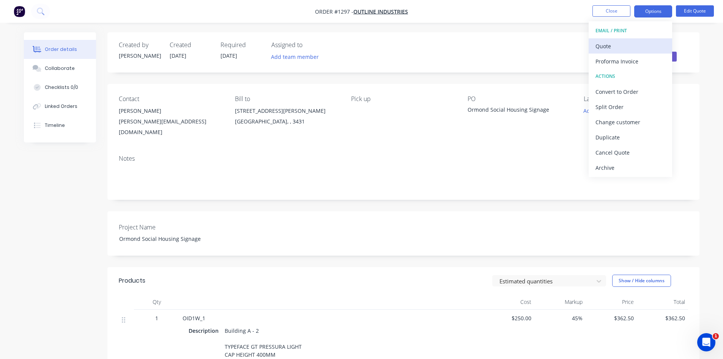
click at [630, 45] on div "Quote" at bounding box center [630, 46] width 70 height 11
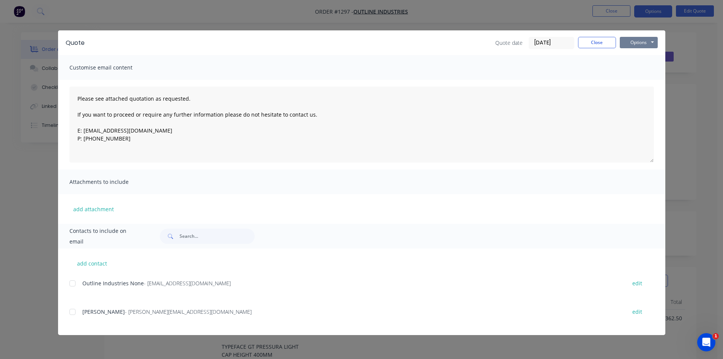
click at [631, 44] on button "Options" at bounding box center [639, 42] width 38 height 11
click at [638, 69] on button "Print" at bounding box center [644, 68] width 49 height 13
click at [606, 42] on button "Close" at bounding box center [597, 42] width 38 height 11
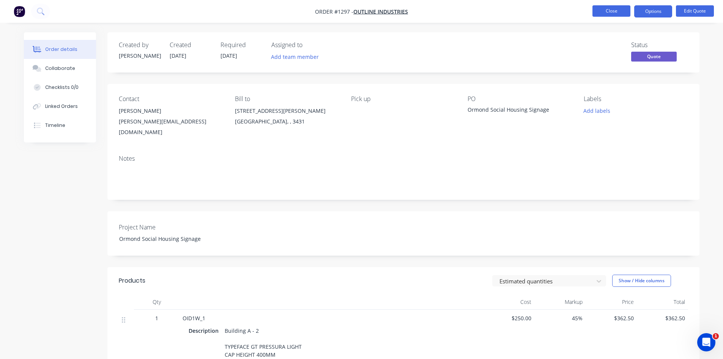
click at [608, 11] on button "Close" at bounding box center [611, 10] width 38 height 11
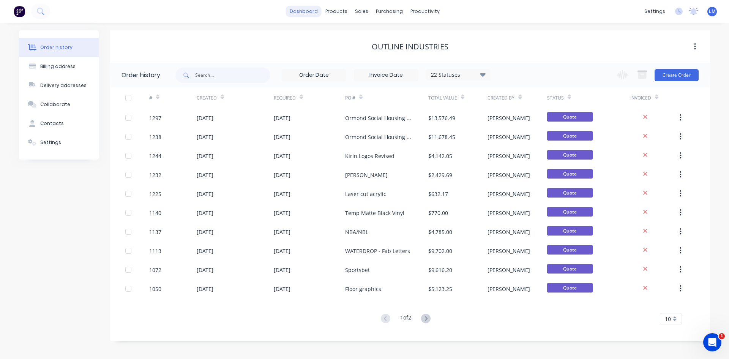
click at [309, 12] on link "dashboard" at bounding box center [304, 11] width 36 height 11
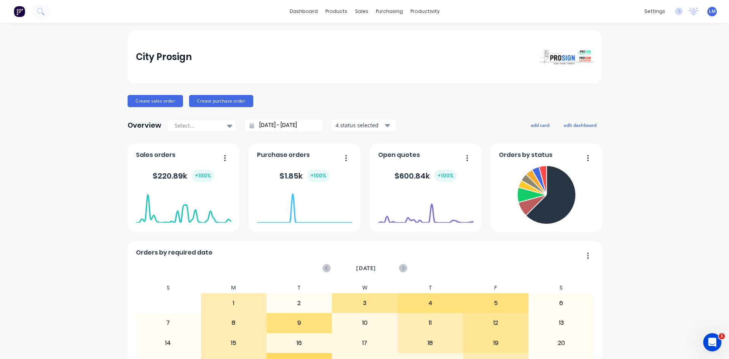
click at [709, 11] on span "LM" at bounding box center [712, 11] width 7 height 7
click at [661, 94] on button "Sign out" at bounding box center [664, 95] width 101 height 15
